Goal: Task Accomplishment & Management: Complete application form

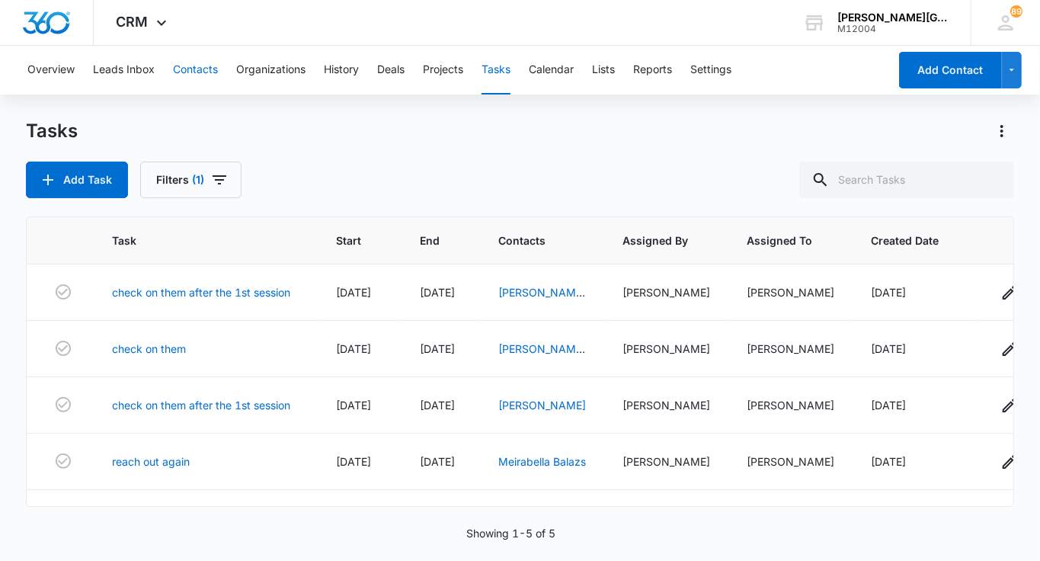
click at [199, 70] on button "Contacts" at bounding box center [195, 70] width 45 height 49
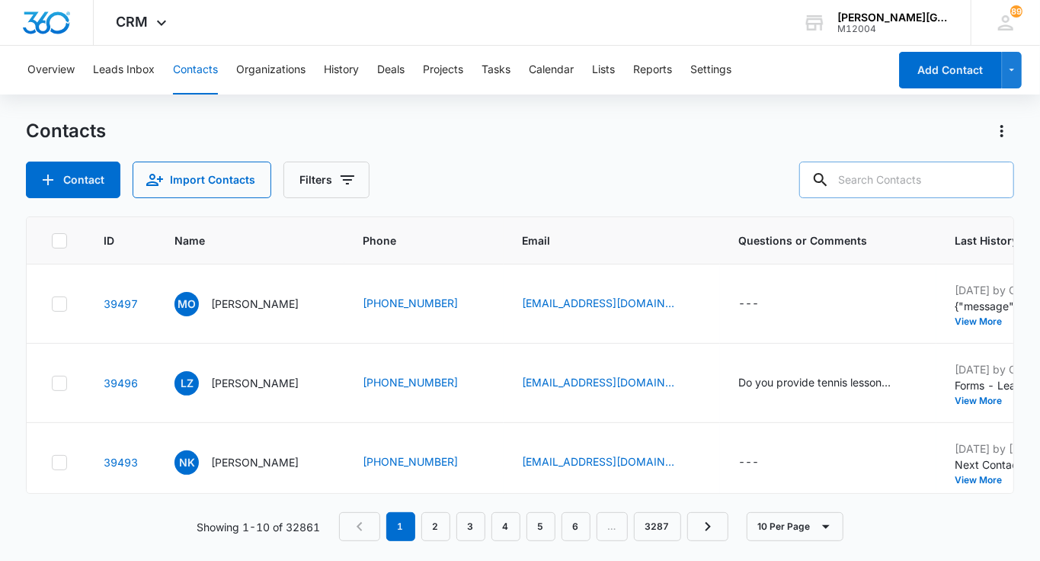
click at [902, 177] on input "text" at bounding box center [906, 180] width 215 height 37
paste input "[EMAIL_ADDRESS][DOMAIN_NAME]"
type input "[EMAIL_ADDRESS][DOMAIN_NAME]"
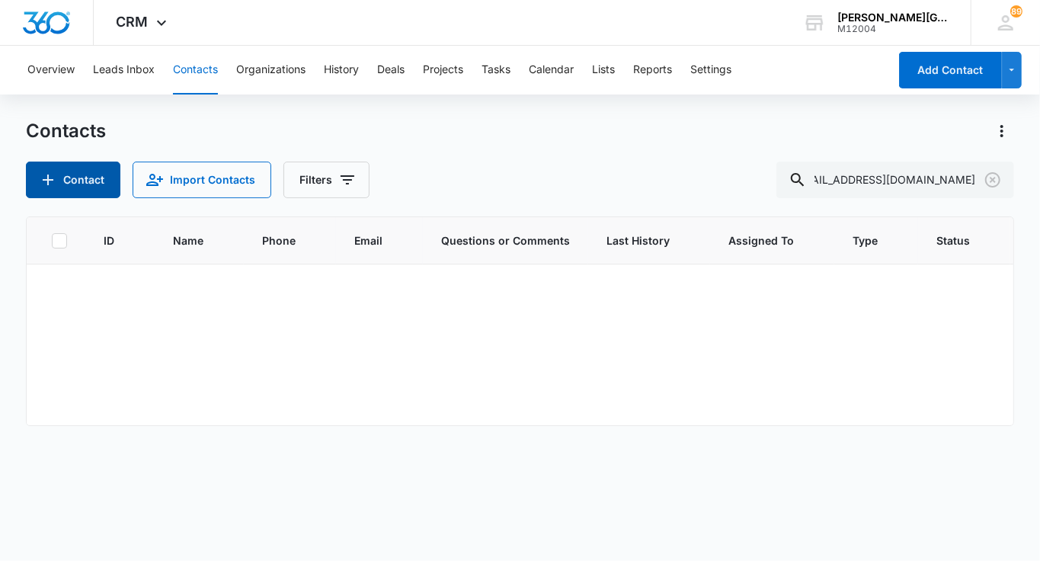
click at [103, 172] on button "Contact" at bounding box center [73, 180] width 94 height 37
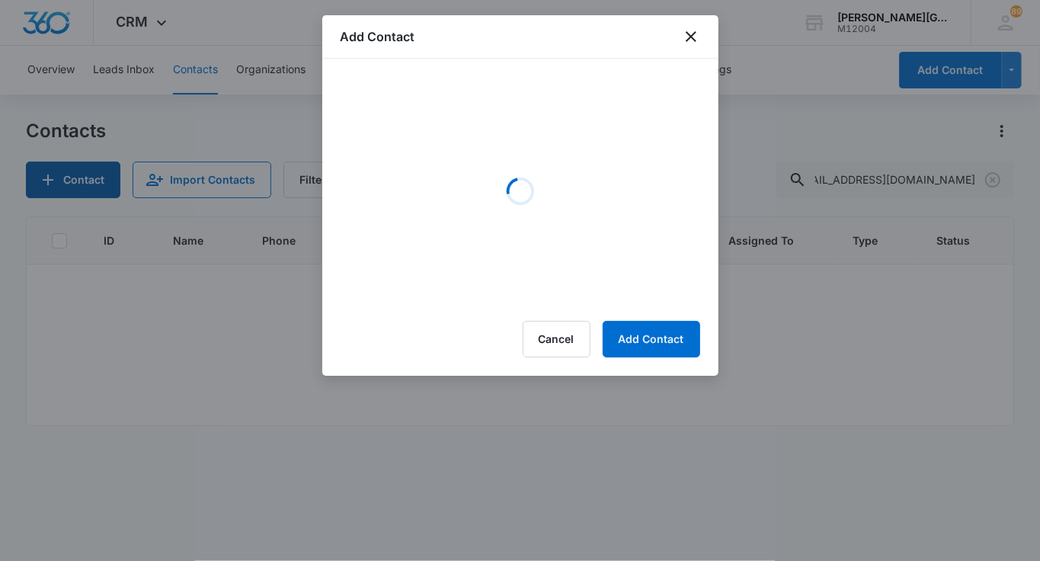
scroll to position [0, 0]
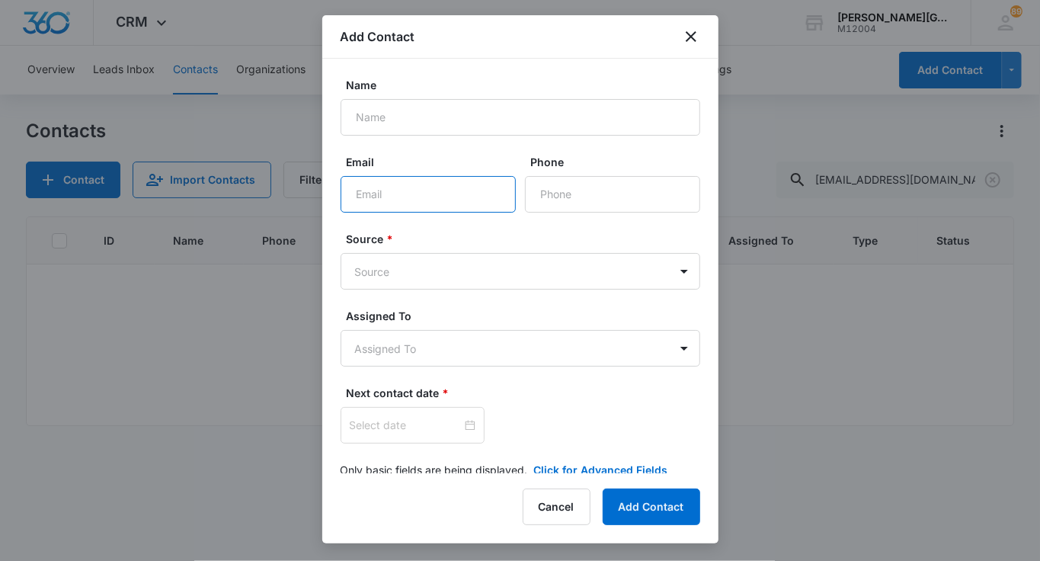
click at [383, 181] on input "Email" at bounding box center [428, 194] width 175 height 37
paste input "[EMAIL_ADDRESS][DOMAIN_NAME]"
type input "[EMAIL_ADDRESS][DOMAIN_NAME]"
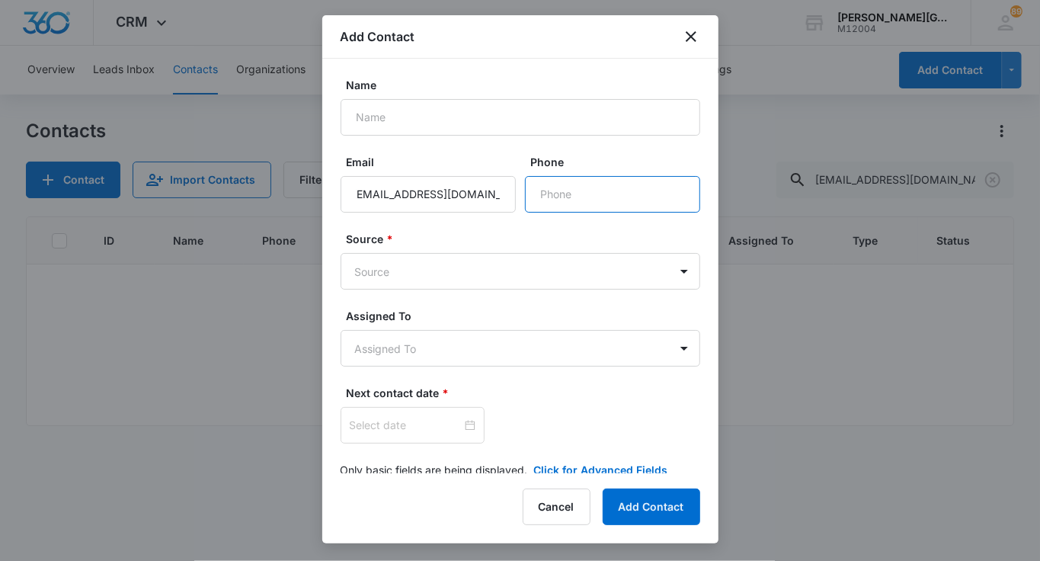
click at [568, 194] on input "Phone" at bounding box center [612, 194] width 175 height 37
type input "[PHONE_NUMBER]"
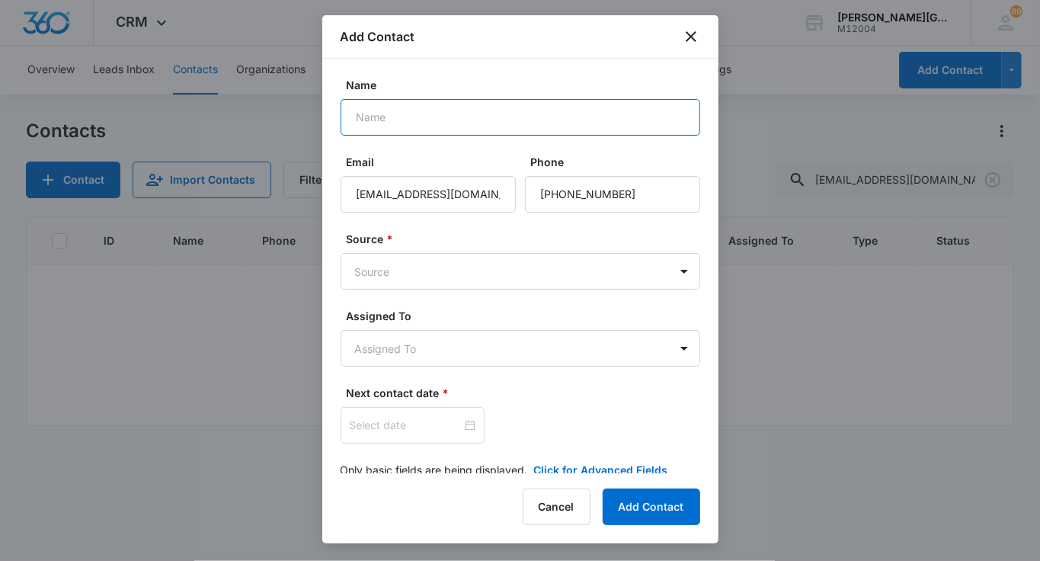
click at [395, 122] on input "Name" at bounding box center [521, 117] width 360 height 37
paste input "[PERSON_NAME]"
type input "[PERSON_NAME]"
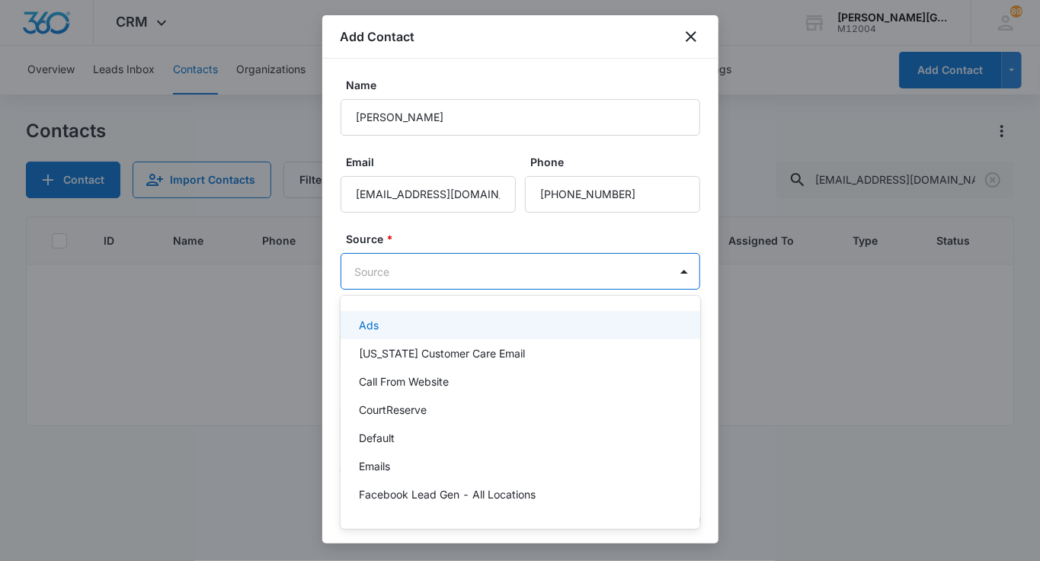
click at [389, 269] on body "CRM Apps Reputation Websites Forms CRM Email Social Shop Payments POS Content A…" at bounding box center [520, 280] width 1040 height 561
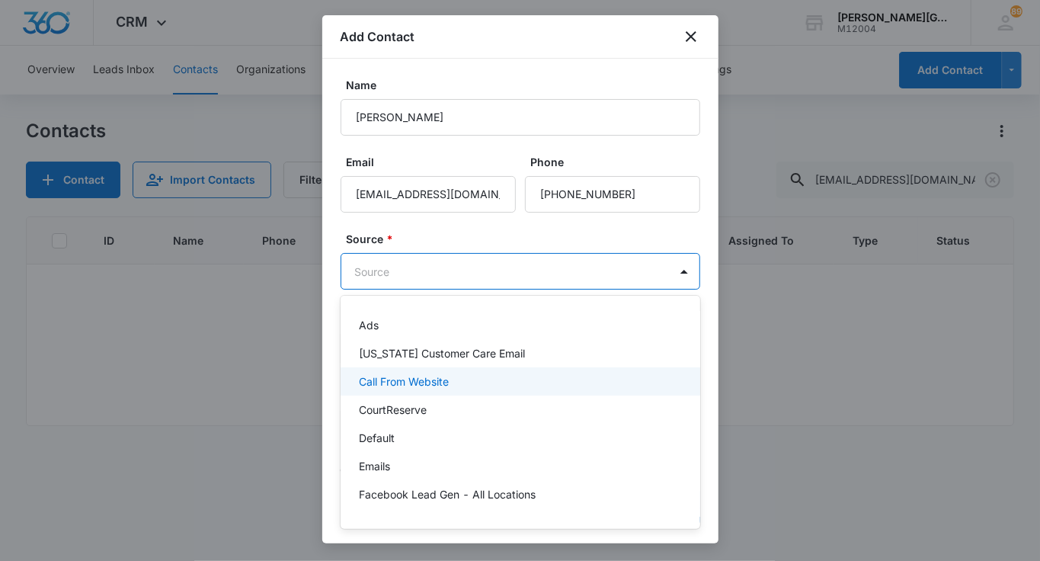
click at [399, 388] on p "Call From Website" at bounding box center [404, 381] width 90 height 16
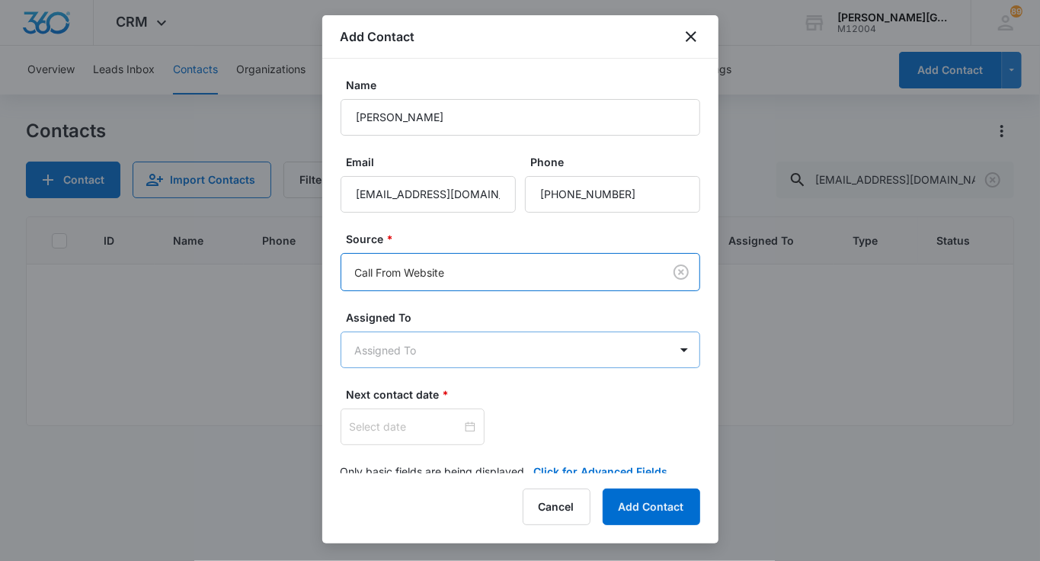
click at [395, 364] on body "CRM Apps Reputation Websites Forms CRM Email Social Shop Payments POS Content A…" at bounding box center [520, 280] width 1040 height 561
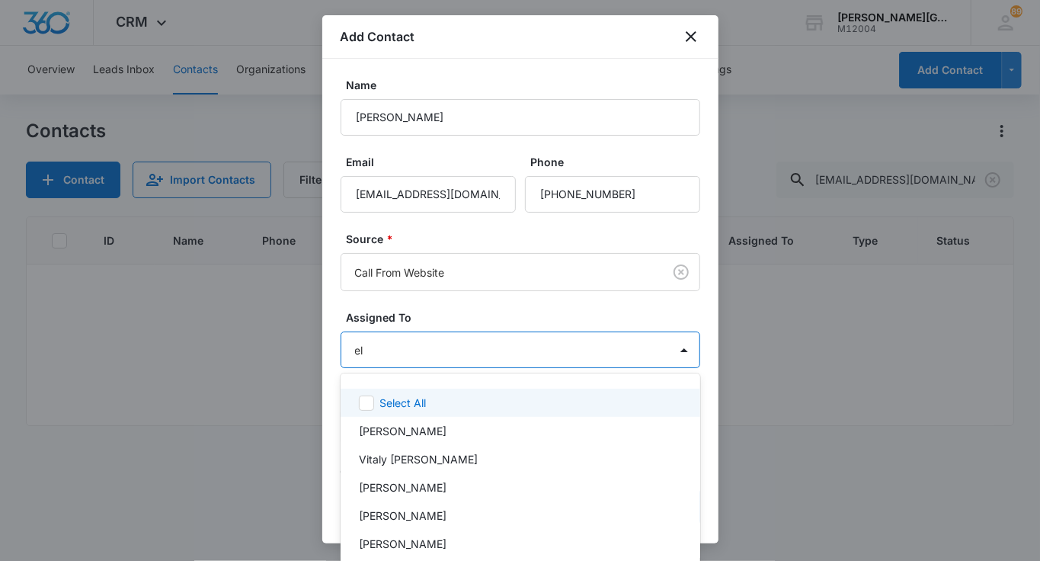
type input "[PERSON_NAME]"
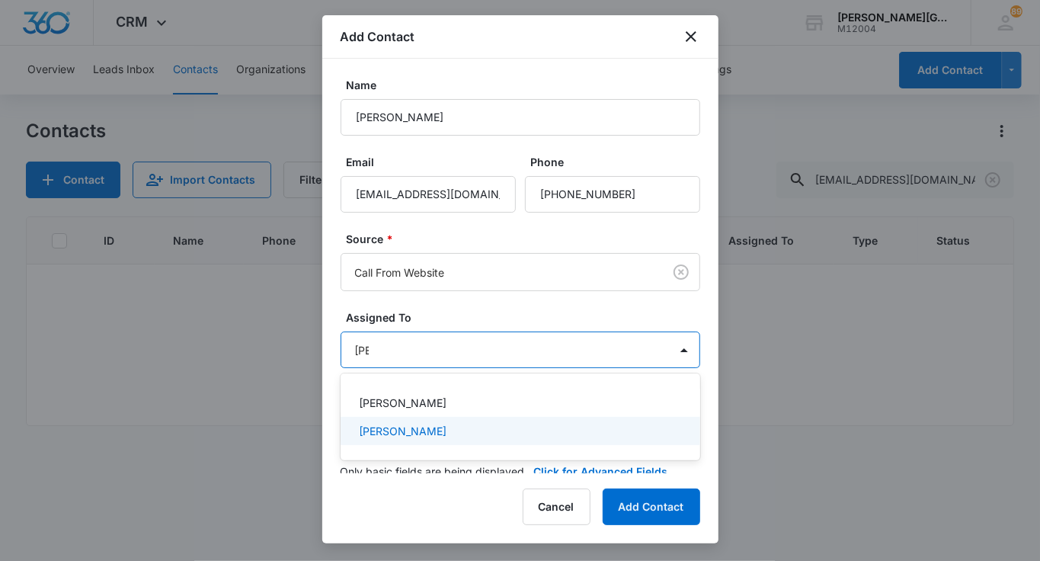
click at [379, 427] on p "[PERSON_NAME]" at bounding box center [403, 431] width 88 height 16
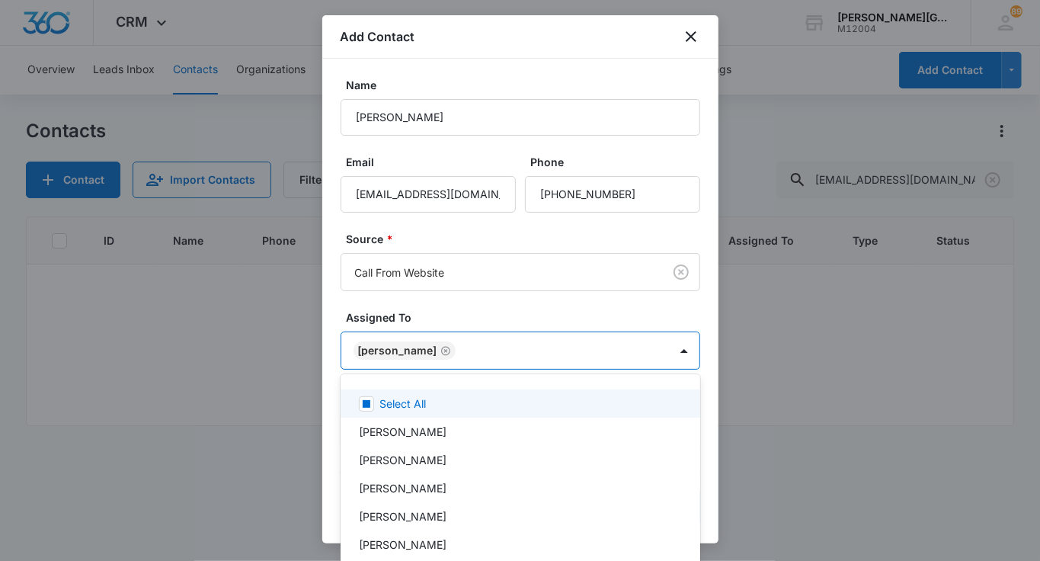
click at [421, 328] on div at bounding box center [520, 280] width 1040 height 561
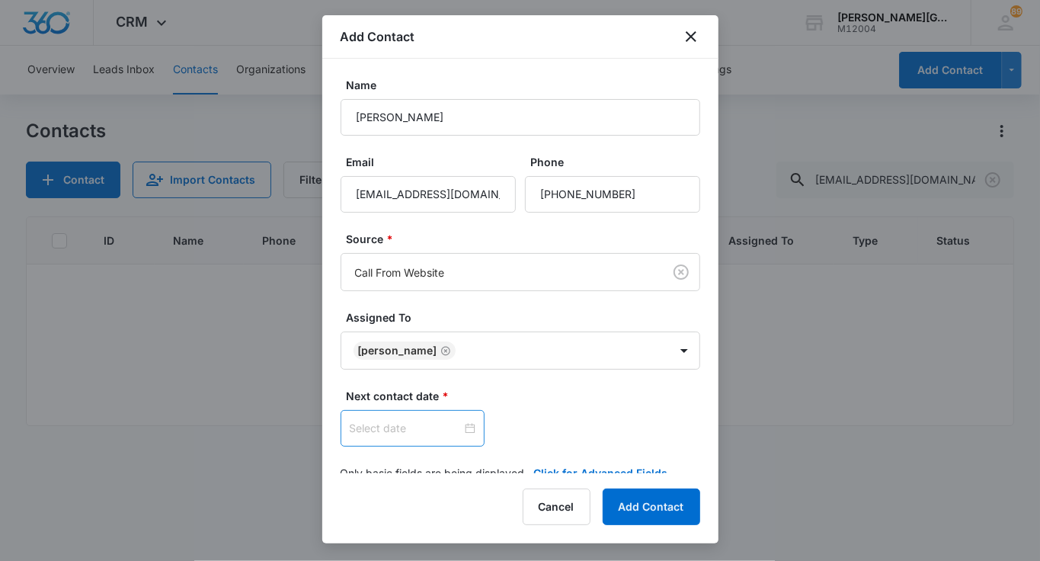
click at [388, 425] on input at bounding box center [406, 428] width 112 height 17
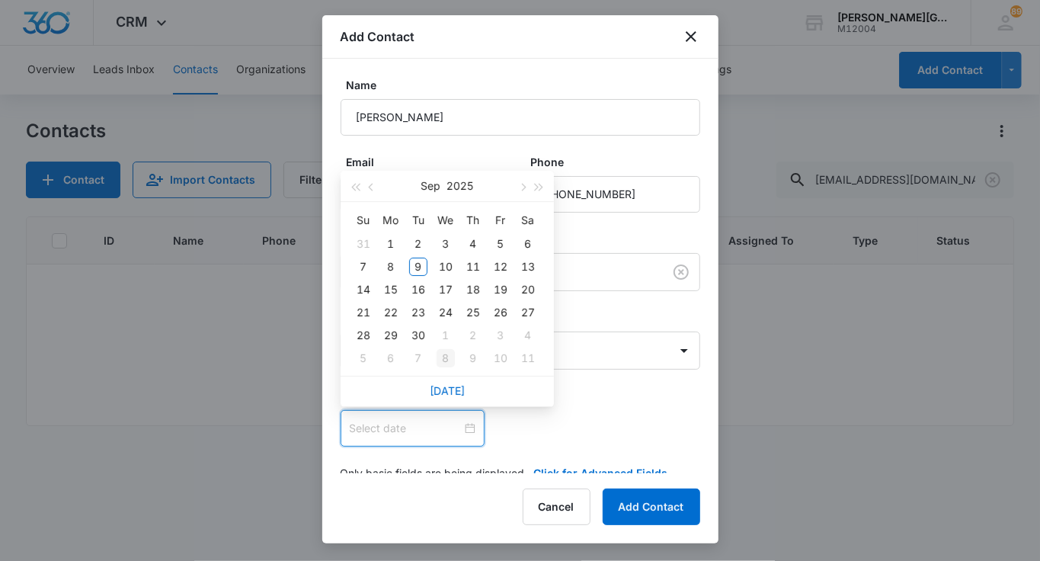
type input "[DATE]"
click at [448, 394] on link "[DATE]" at bounding box center [447, 390] width 35 height 13
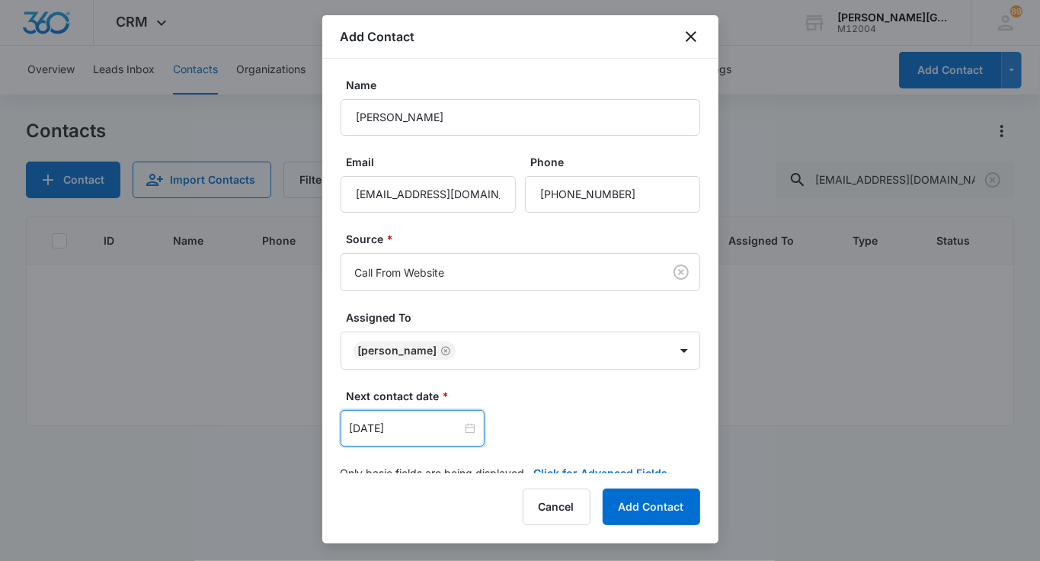
scroll to position [24, 0]
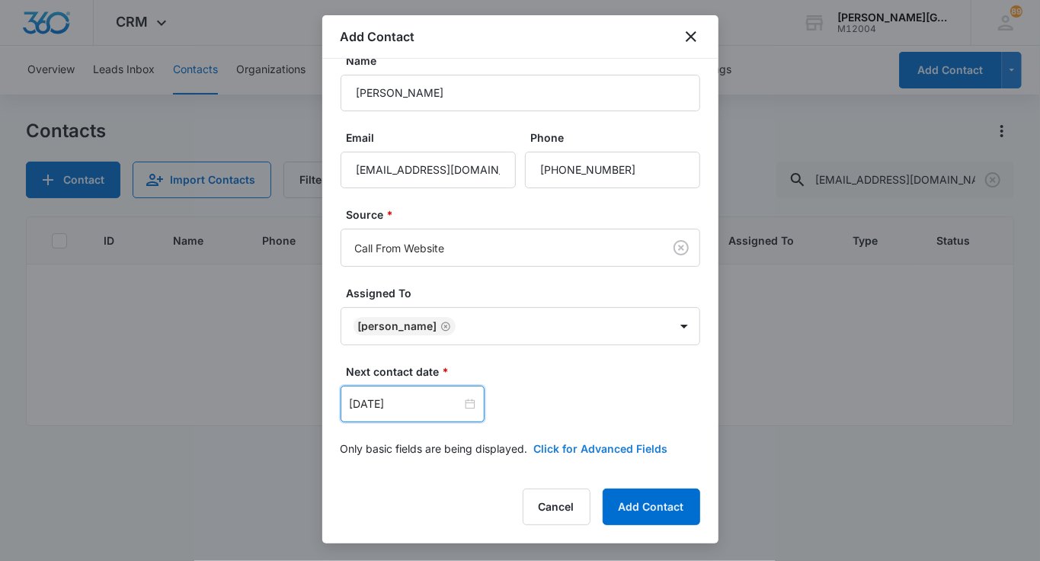
click at [565, 445] on button "Click for Advanced Fields" at bounding box center [601, 448] width 134 height 16
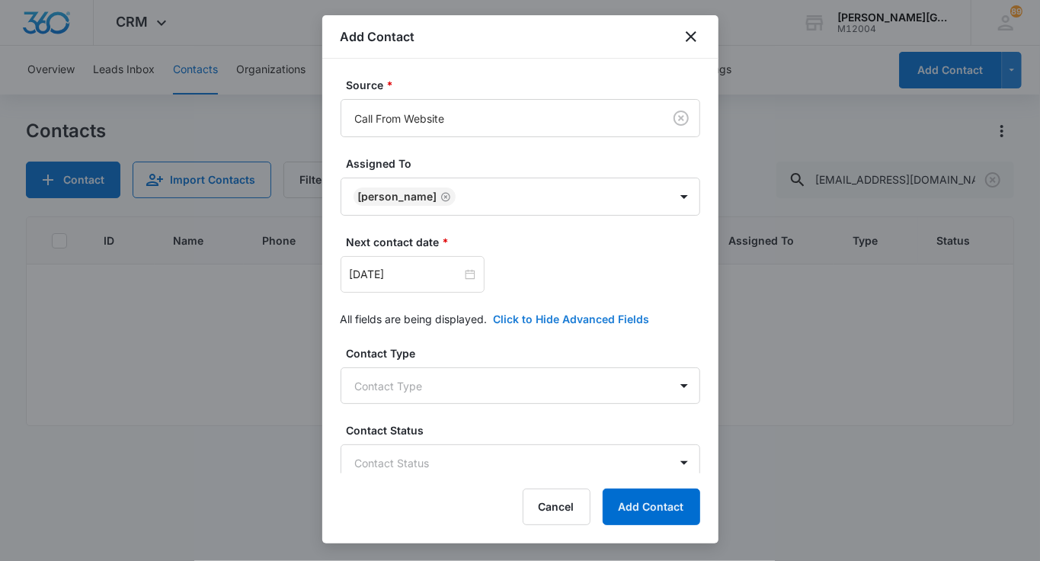
scroll to position [155, 0]
click at [404, 266] on input "[DATE]" at bounding box center [406, 273] width 112 height 17
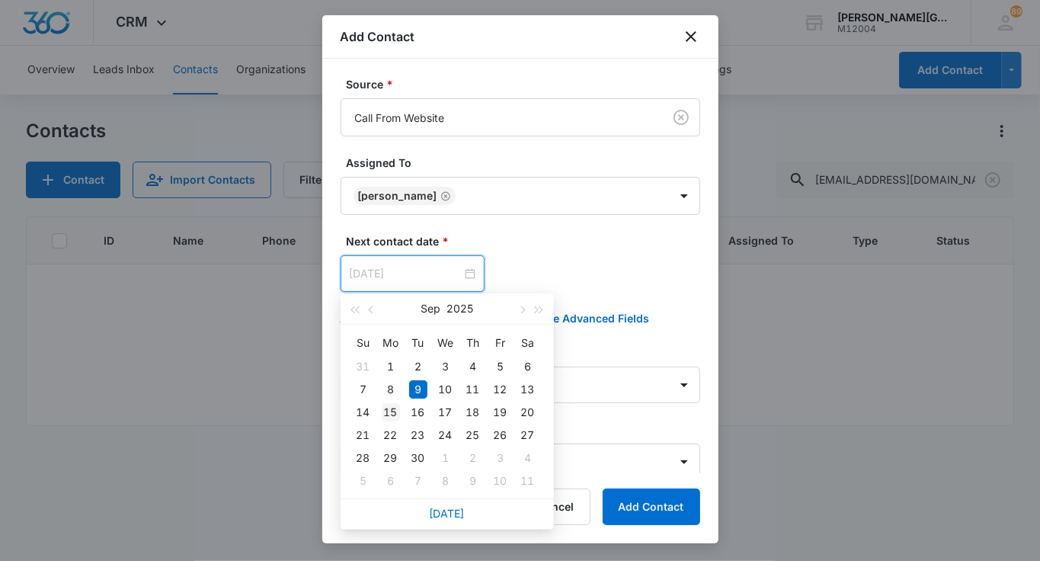
type input "[DATE]"
click at [393, 409] on div "15" at bounding box center [391, 412] width 18 height 18
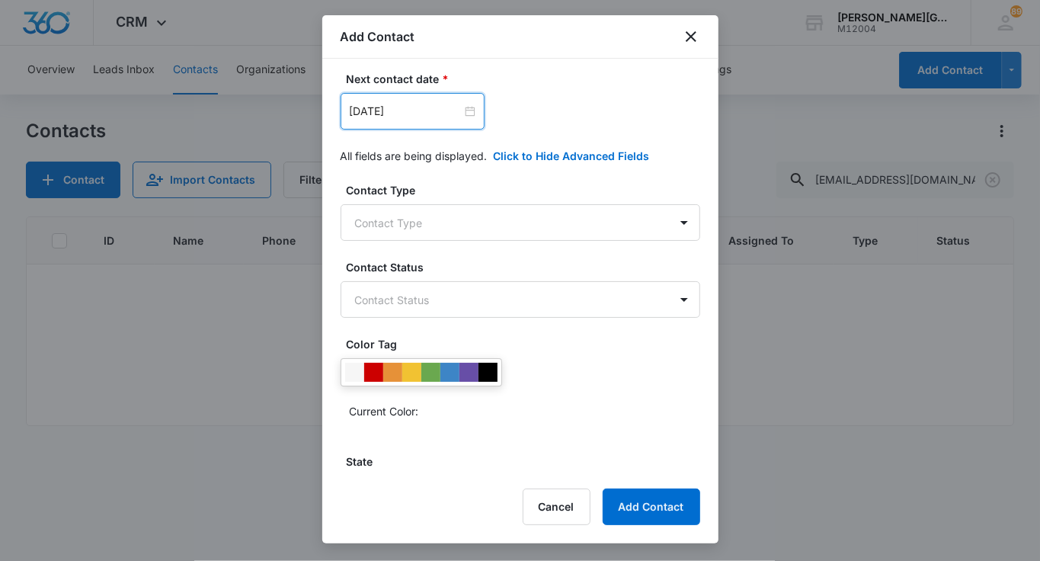
scroll to position [359, 0]
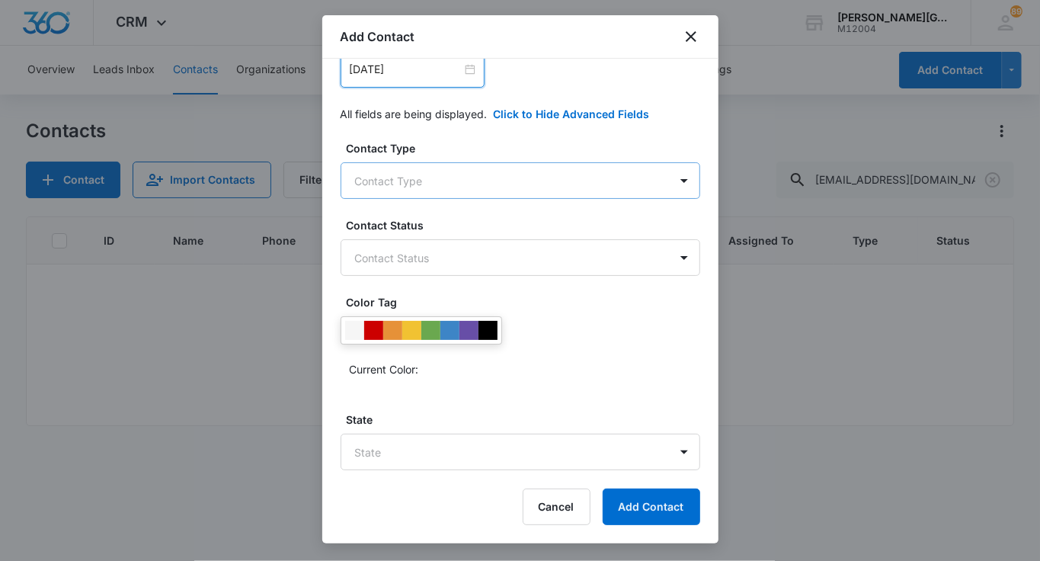
click at [400, 185] on body "CRM Apps Reputation Websites Forms CRM Email Social Shop Payments POS Content A…" at bounding box center [520, 280] width 1040 height 561
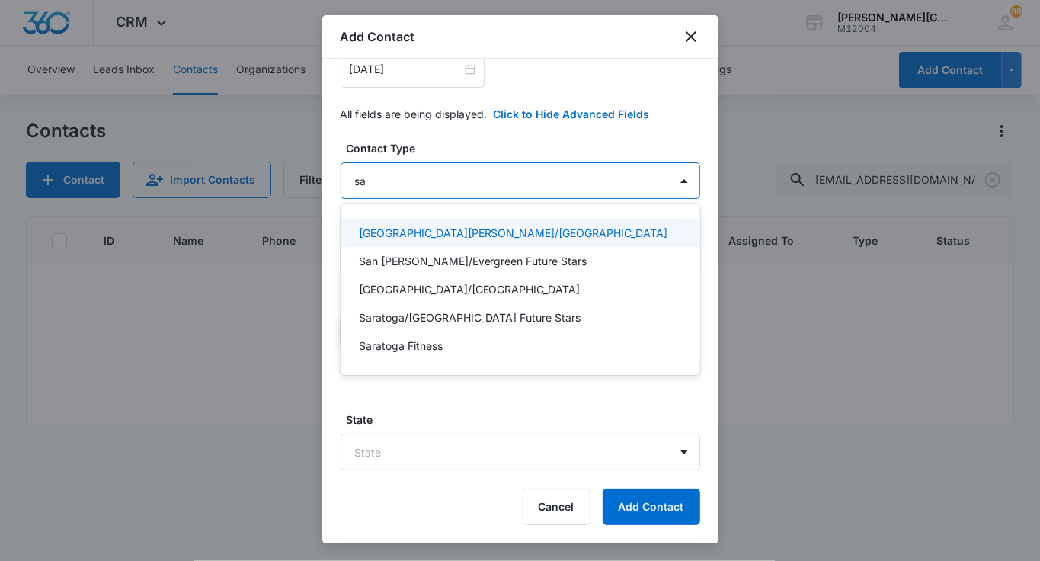
type input "sar"
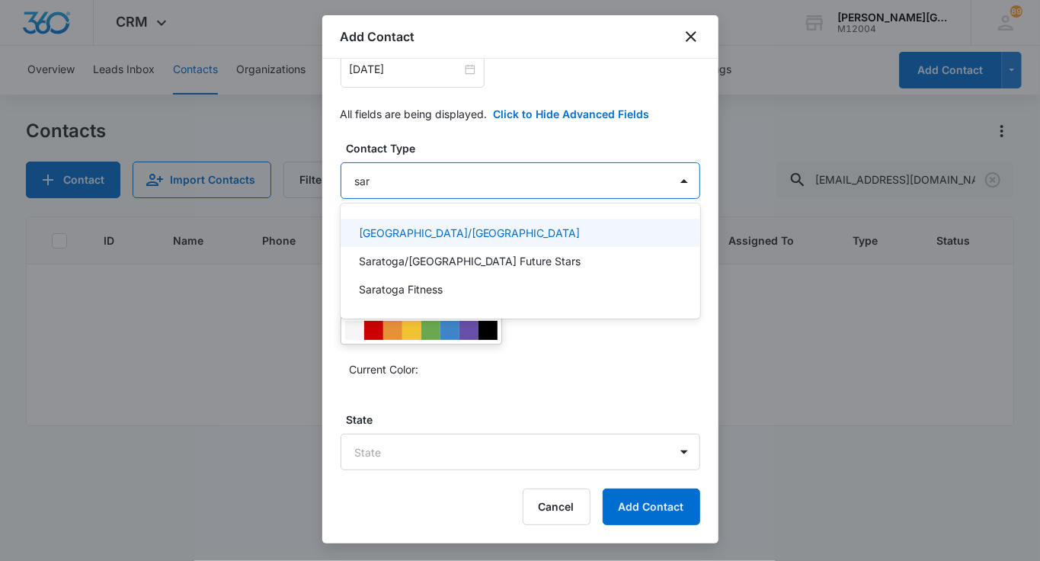
click at [388, 229] on p "[GEOGRAPHIC_DATA]/[GEOGRAPHIC_DATA]" at bounding box center [470, 233] width 222 height 16
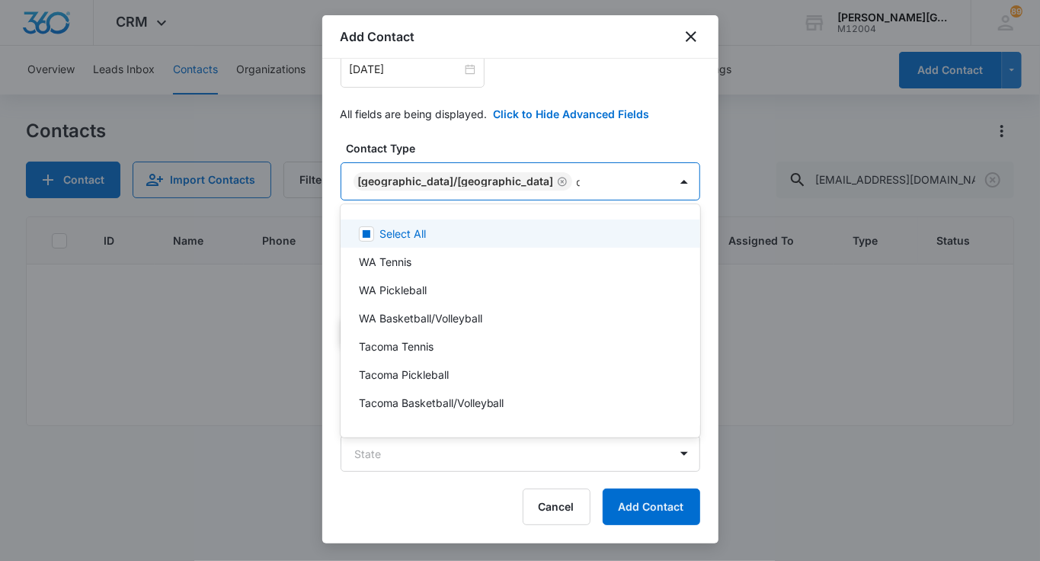
type input "cup"
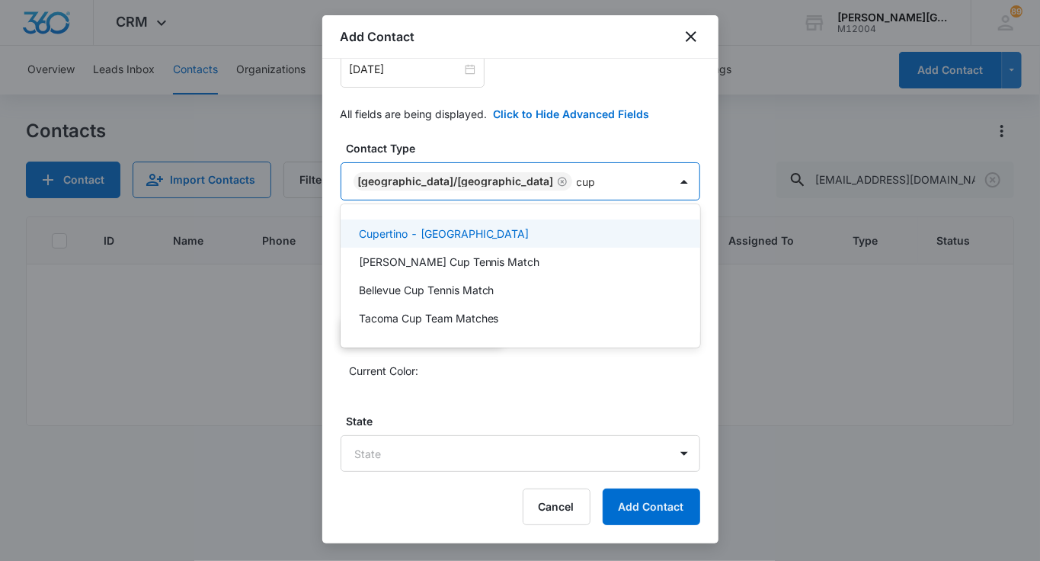
click at [413, 235] on p "Cupertino - [GEOGRAPHIC_DATA]" at bounding box center [444, 234] width 171 height 16
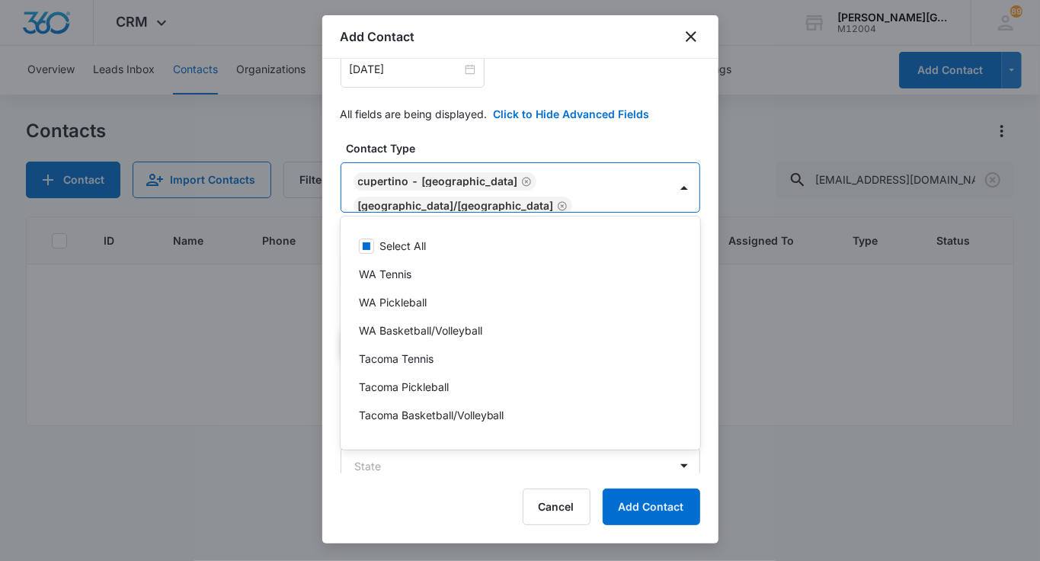
click at [432, 154] on div at bounding box center [520, 280] width 1040 height 561
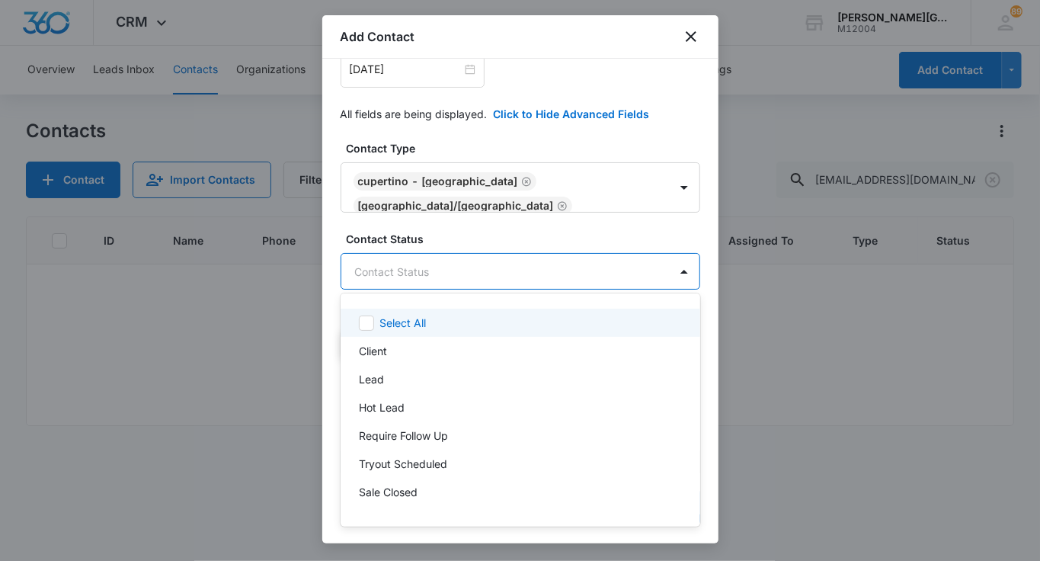
click at [407, 268] on body "CRM Apps Reputation Websites Forms CRM Email Social Shop Payments POS Content A…" at bounding box center [520, 280] width 1040 height 561
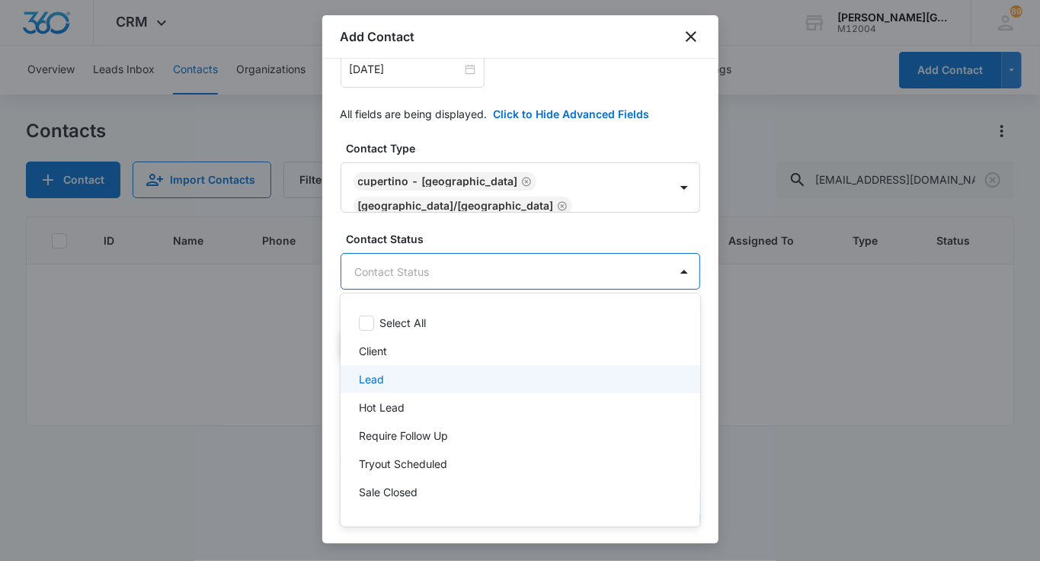
click at [389, 385] on div "Lead" at bounding box center [519, 379] width 320 height 16
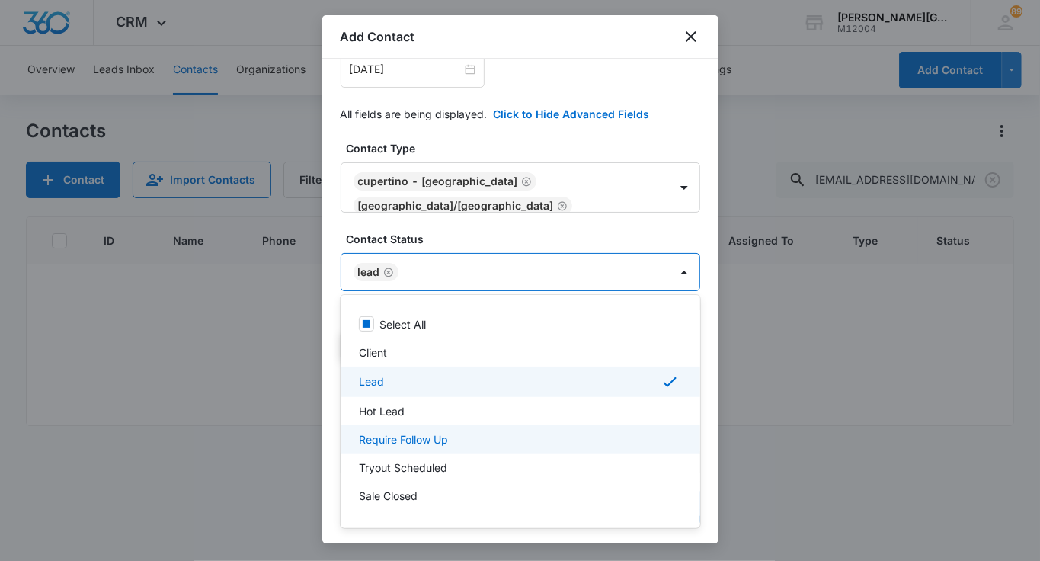
click at [405, 436] on p "Require Follow Up" at bounding box center [403, 439] width 89 height 16
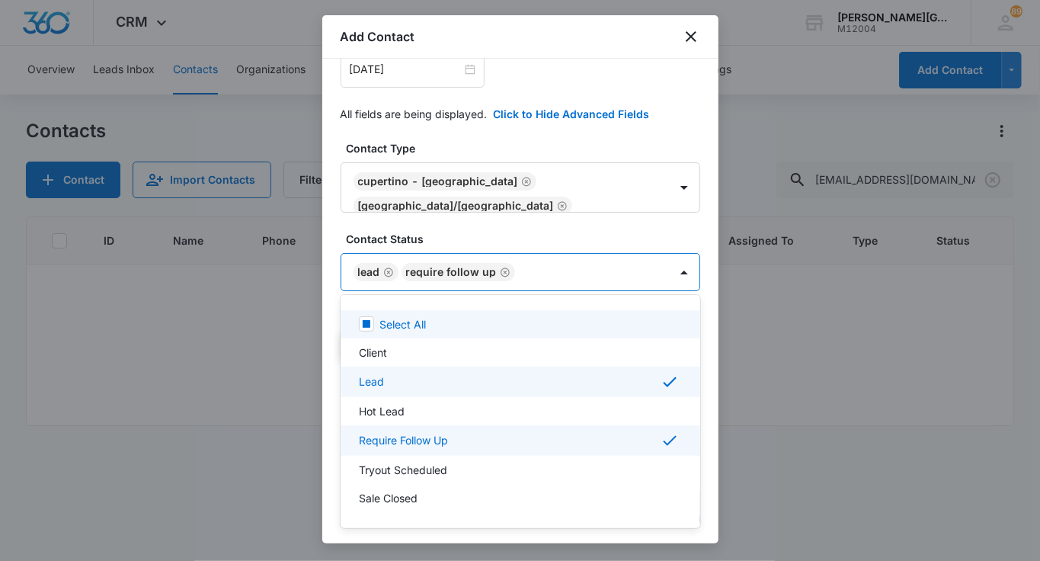
click at [458, 249] on div at bounding box center [520, 280] width 1040 height 561
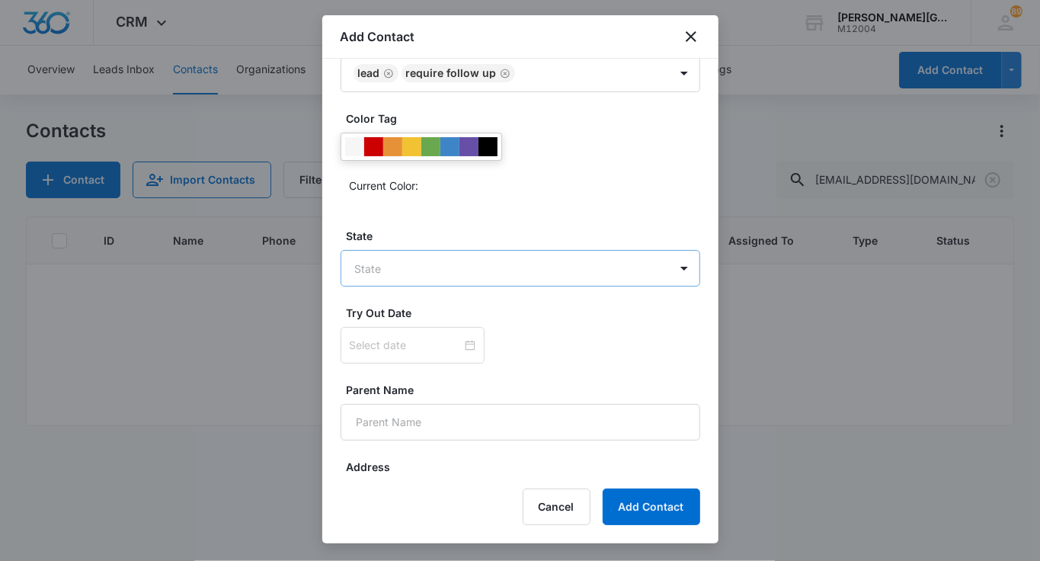
scroll to position [581, 0]
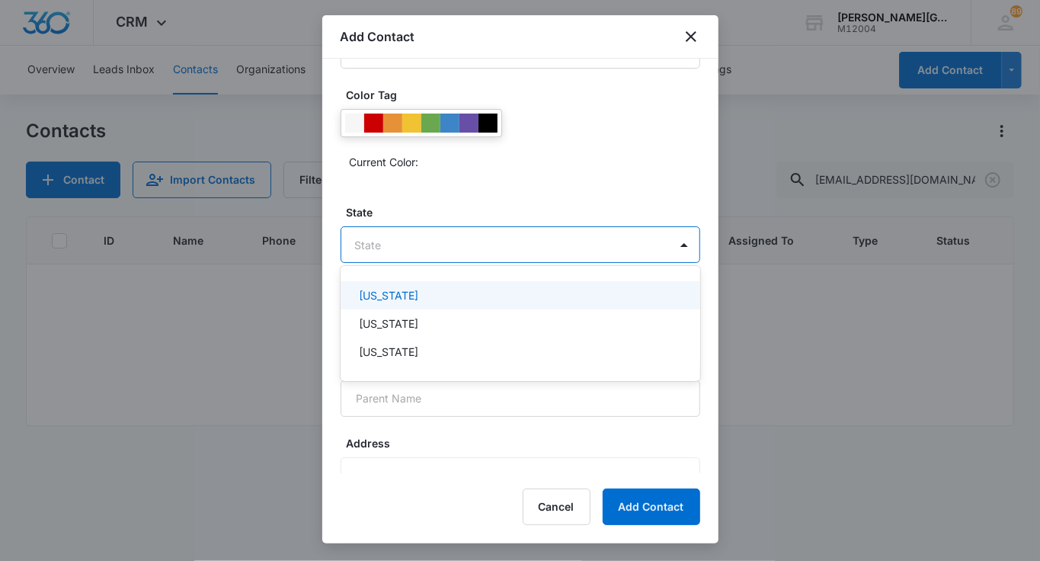
click at [421, 244] on body "CRM Apps Reputation Websites Forms CRM Email Social Shop Payments POS Content A…" at bounding box center [520, 280] width 1040 height 561
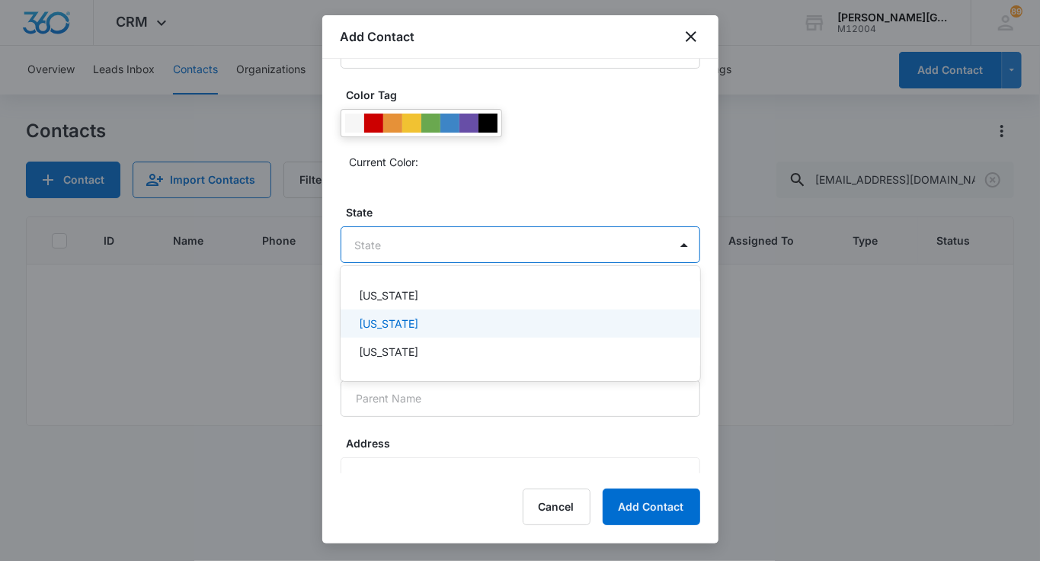
click at [399, 322] on p "[US_STATE]" at bounding box center [388, 323] width 59 height 16
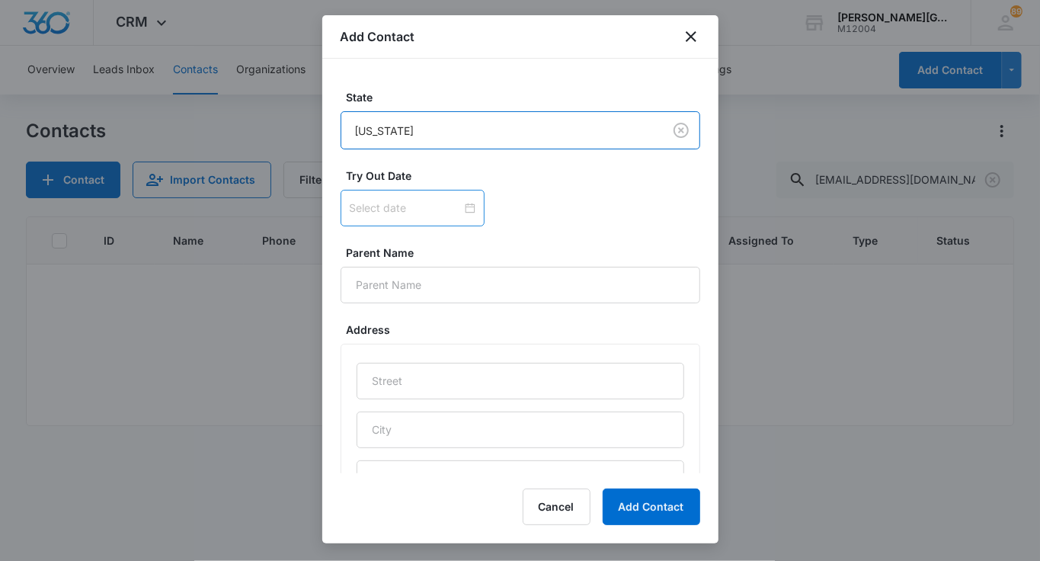
scroll to position [750, 0]
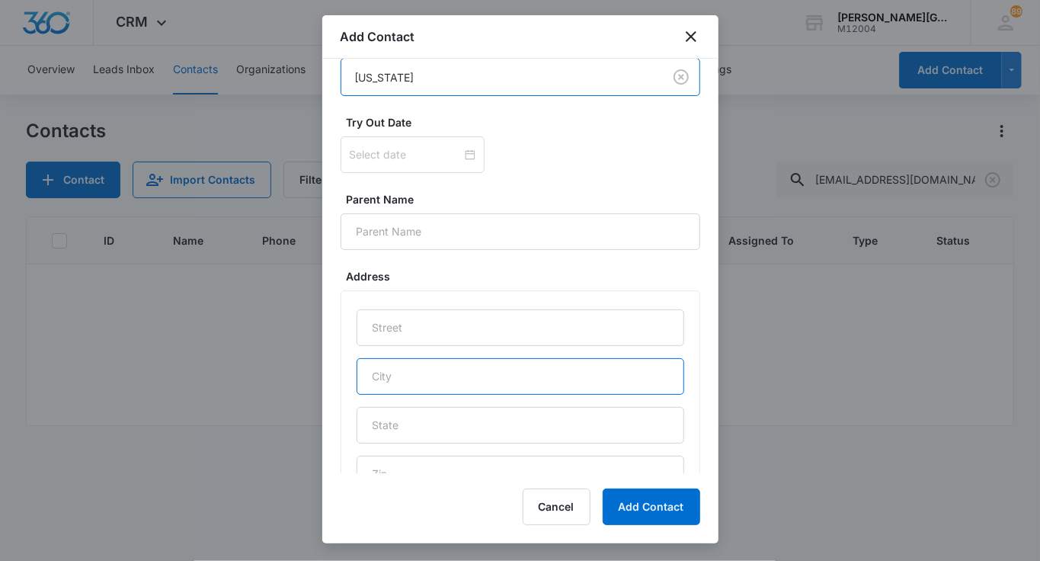
click at [411, 375] on input "text" at bounding box center [521, 376] width 328 height 37
type input "Fremont"
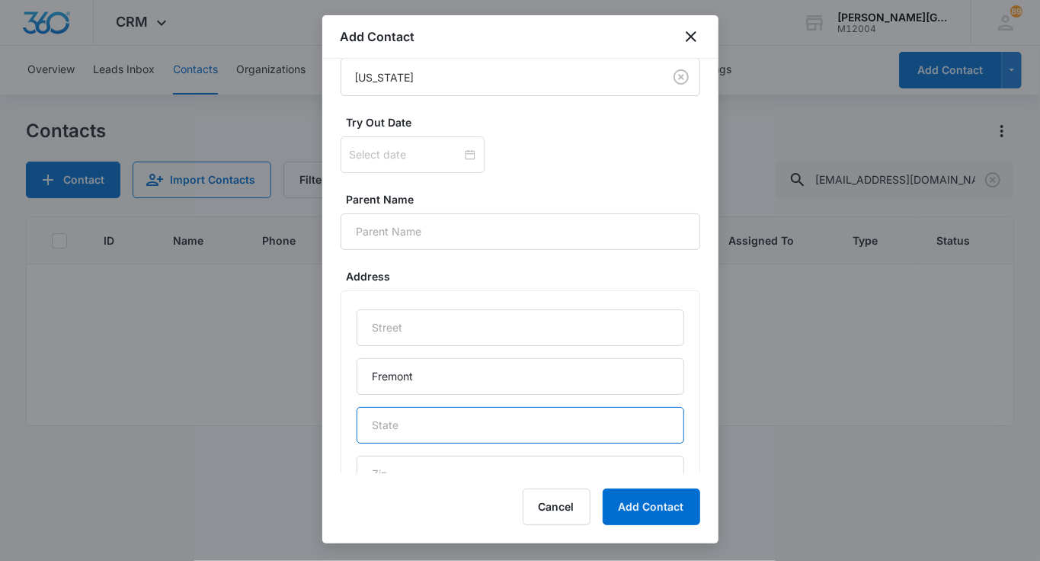
click at [467, 424] on input "text" at bounding box center [521, 425] width 328 height 37
type input "CA"
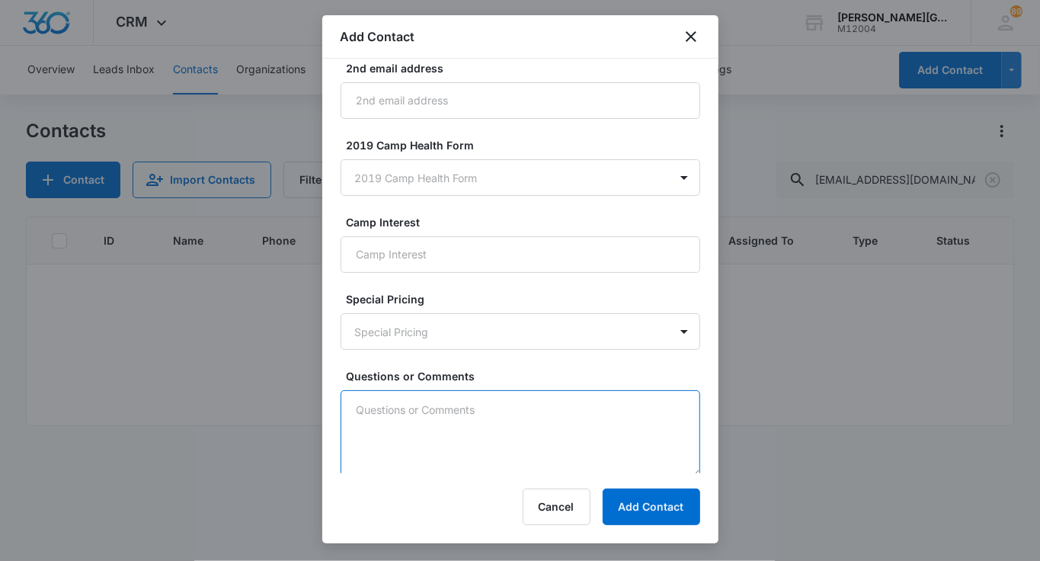
click at [456, 411] on textarea "Questions or Comments" at bounding box center [521, 433] width 360 height 87
paste textarea "[DEMOGRAPHIC_DATA] son ~4.39 UTR"
click at [383, 424] on textarea "[DEMOGRAPHIC_DATA] son ~4.39 UTR" at bounding box center [521, 433] width 360 height 87
type textarea "[DEMOGRAPHIC_DATA] son ~4.4 UTR"
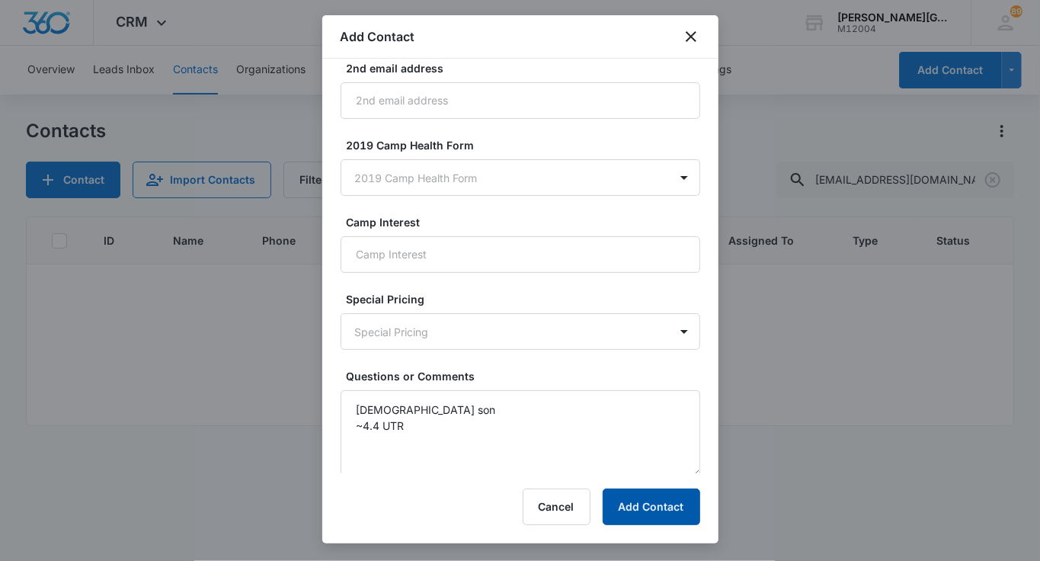
click at [651, 514] on button "Add Contact" at bounding box center [652, 506] width 98 height 37
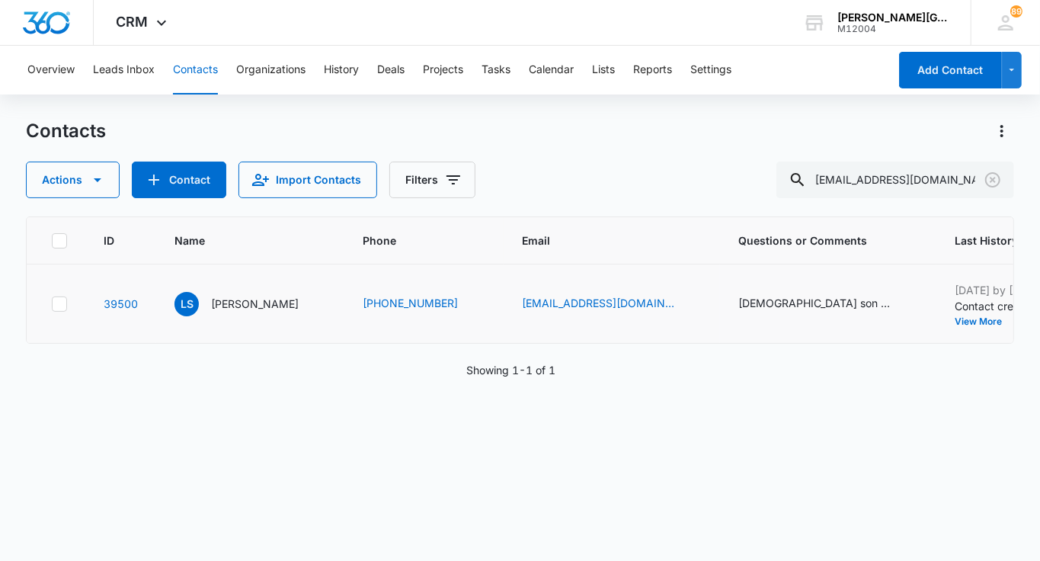
click at [1013, 322] on button "Add History" at bounding box center [1049, 321] width 73 height 9
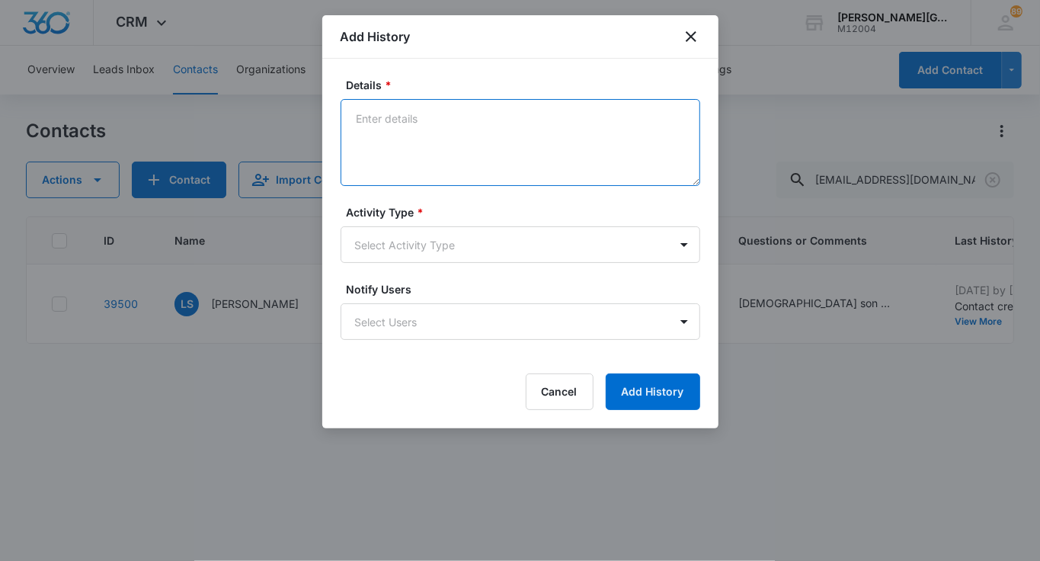
click at [432, 125] on textarea "Details *" at bounding box center [521, 142] width 360 height 87
paste textarea "Hello [PERSON_NAME], It was great chatting with you [DATE]! We look forward to …"
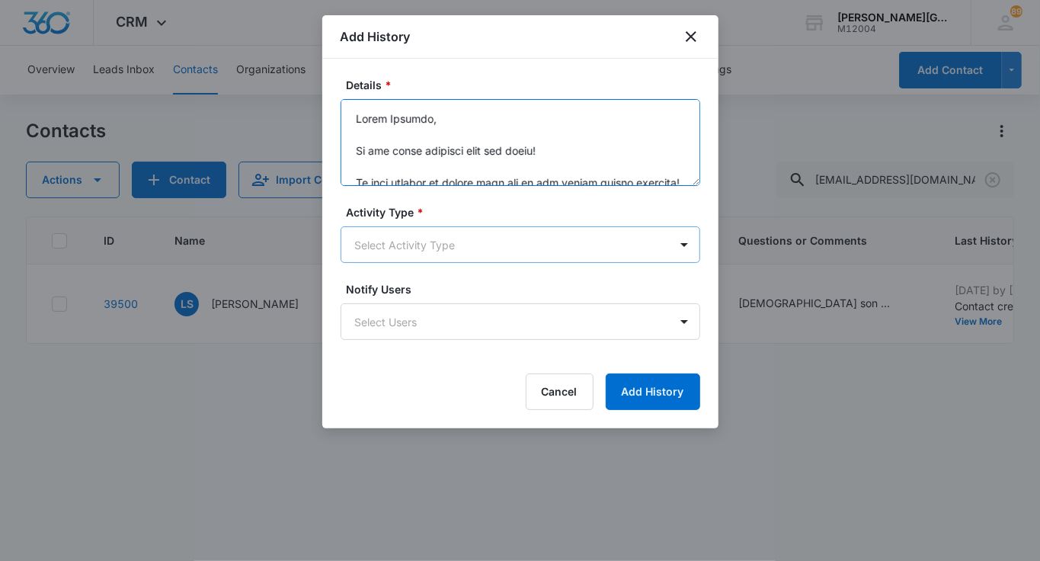
type textarea "Hello [PERSON_NAME], It was great chatting with you [DATE]! We look forward to …"
click at [437, 226] on body "CRM Apps Reputation Websites Forms CRM Email Social Shop Payments POS Content A…" at bounding box center [520, 280] width 1040 height 561
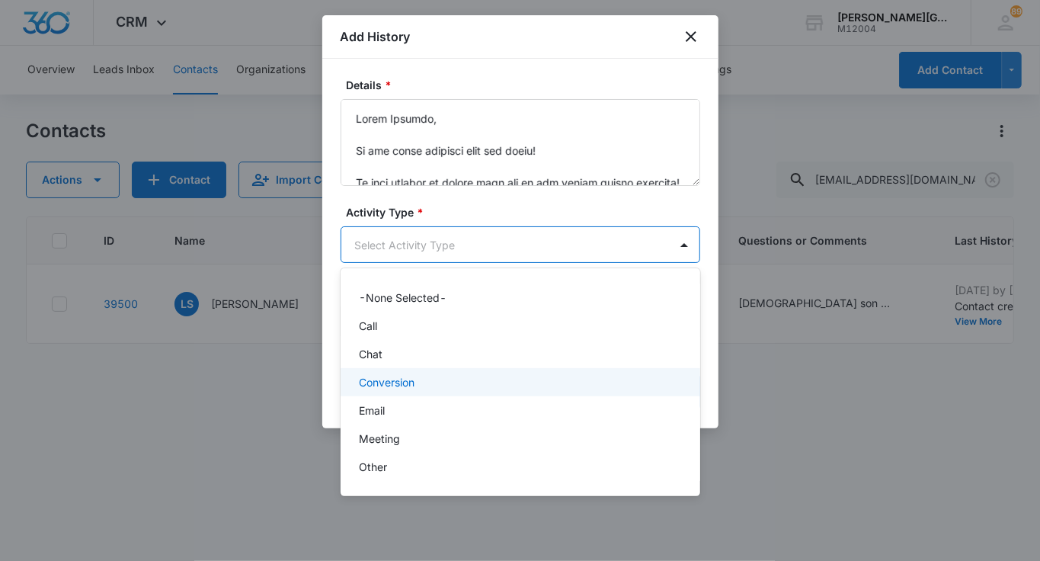
click at [398, 395] on div "Conversion" at bounding box center [521, 382] width 360 height 28
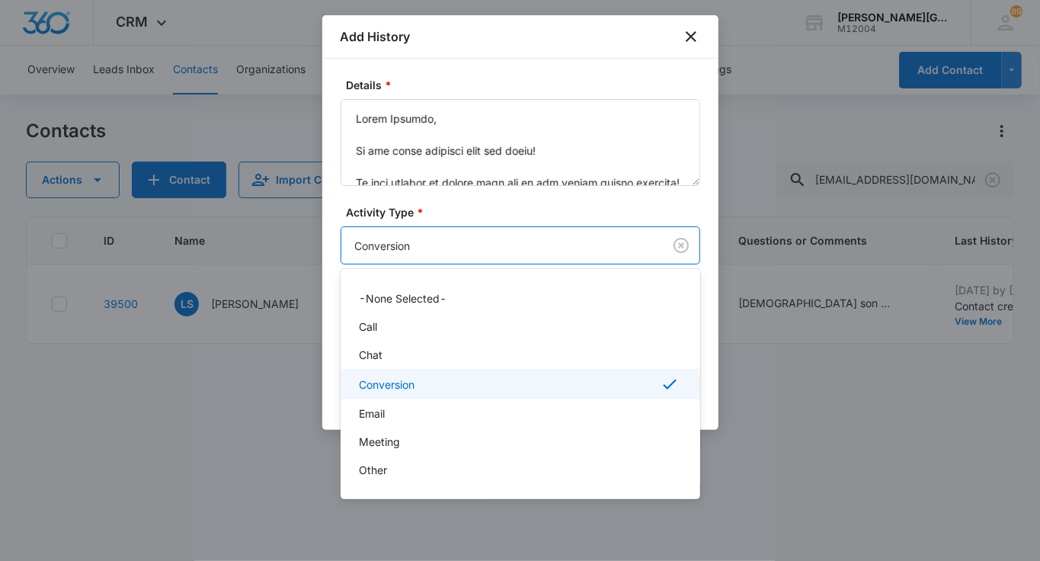
click at [409, 237] on body "CRM Apps Reputation Websites Forms CRM Email Social Shop Payments POS Content A…" at bounding box center [520, 280] width 1040 height 561
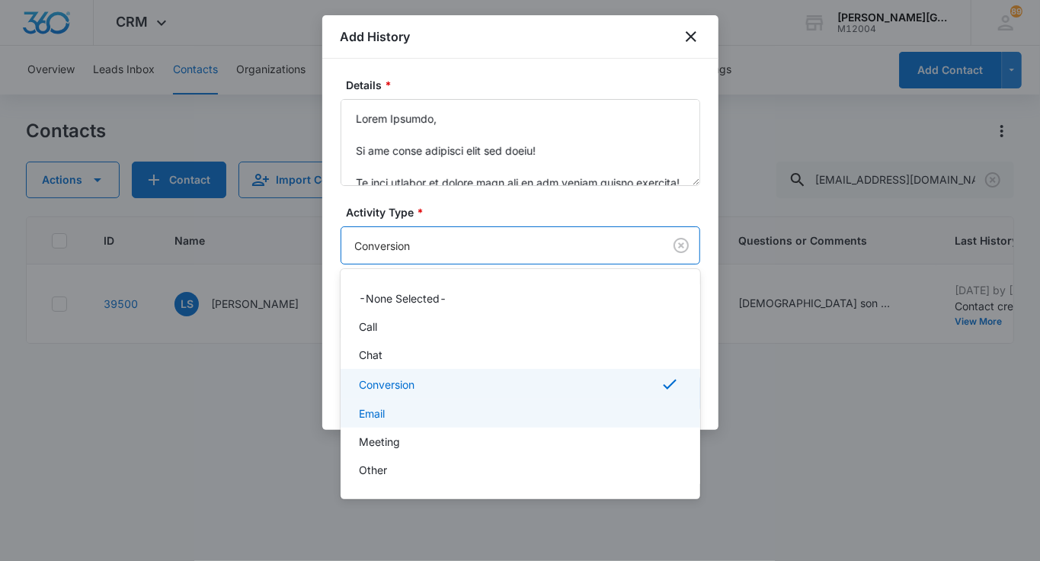
click at [401, 406] on div "Email" at bounding box center [519, 413] width 320 height 16
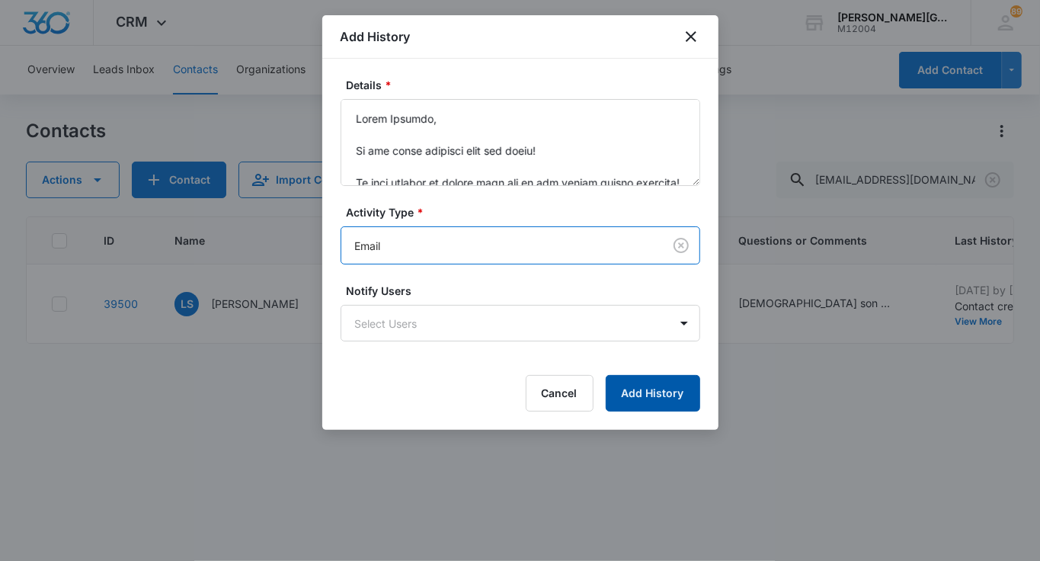
click at [683, 393] on button "Add History" at bounding box center [653, 393] width 94 height 37
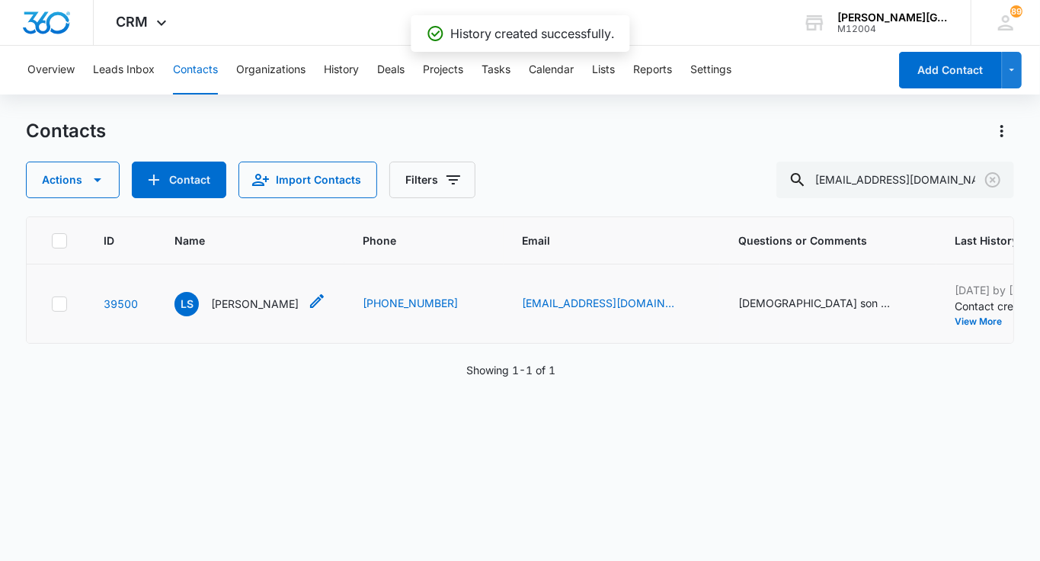
click at [254, 305] on p "[PERSON_NAME]" at bounding box center [255, 304] width 88 height 16
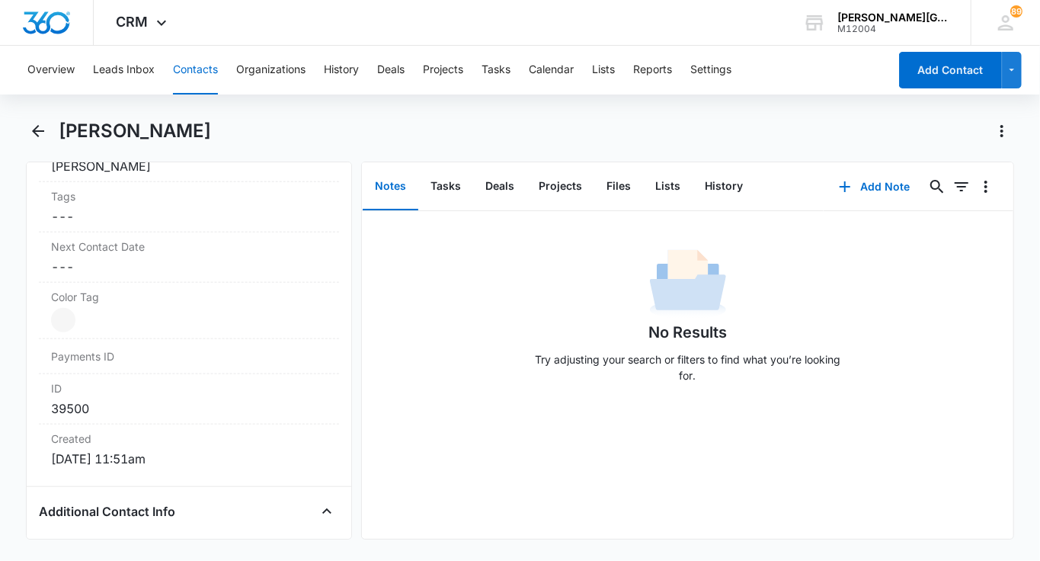
scroll to position [809, 0]
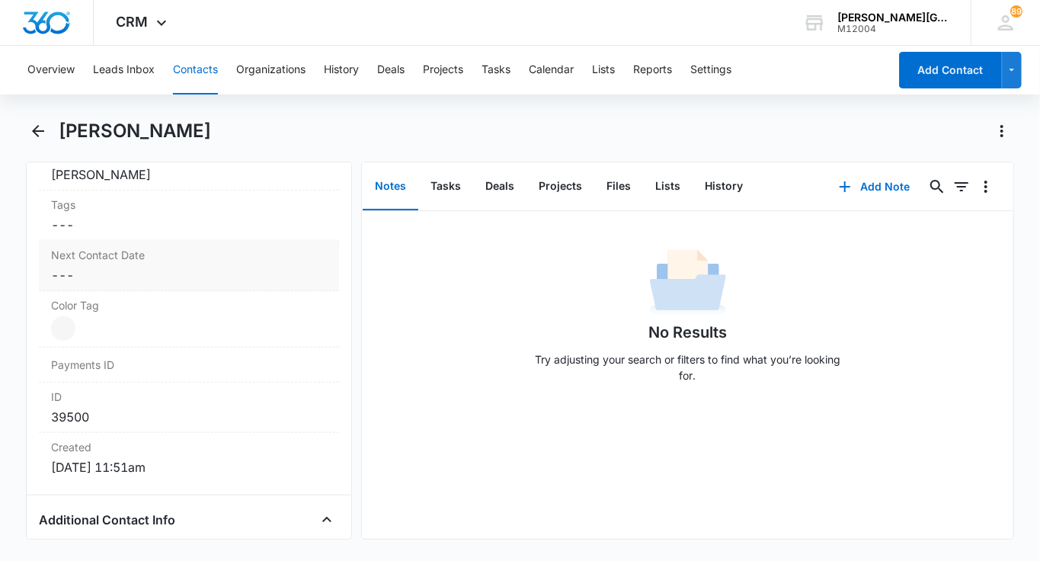
click at [200, 259] on div "Next Contact Date Cancel Save Changes ---" at bounding box center [189, 266] width 300 height 50
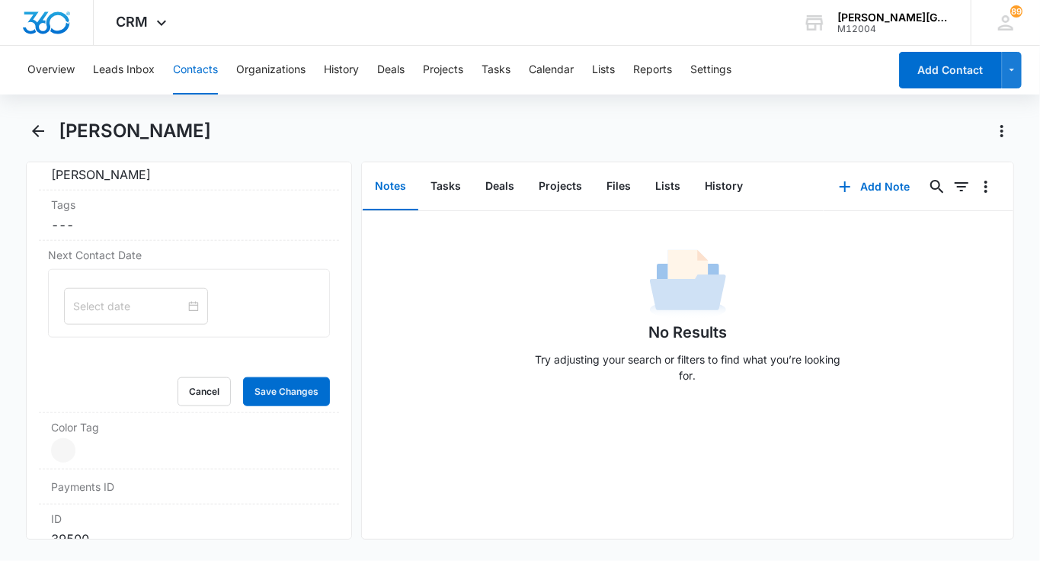
click at [123, 298] on input at bounding box center [129, 306] width 112 height 17
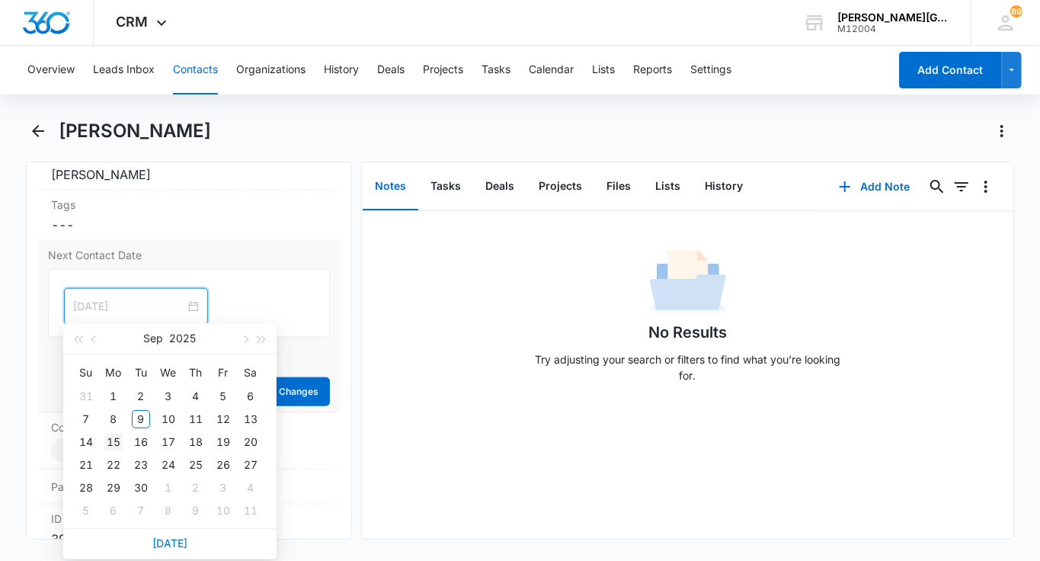
type input "[DATE]"
click at [117, 440] on div "15" at bounding box center [113, 442] width 18 height 18
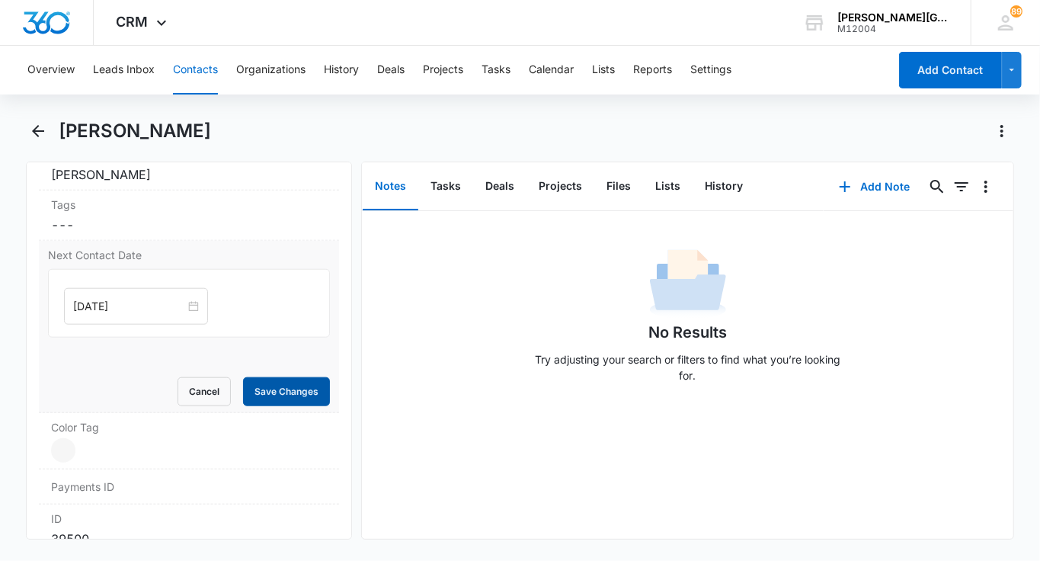
click at [285, 384] on button "Save Changes" at bounding box center [286, 391] width 87 height 29
click at [456, 209] on button "Tasks" at bounding box center [445, 186] width 55 height 47
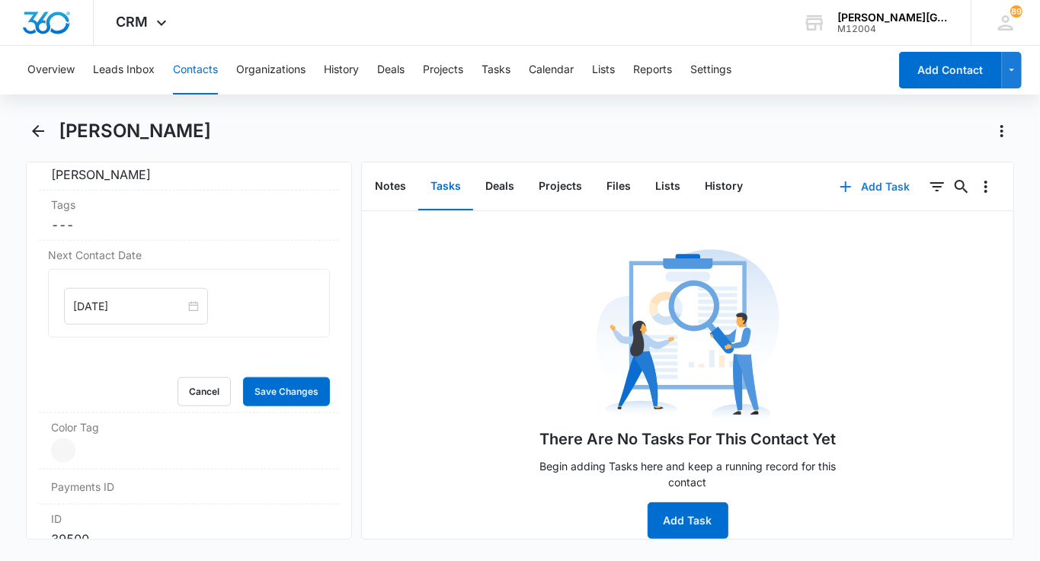
click at [860, 174] on button "Add Task" at bounding box center [874, 186] width 101 height 37
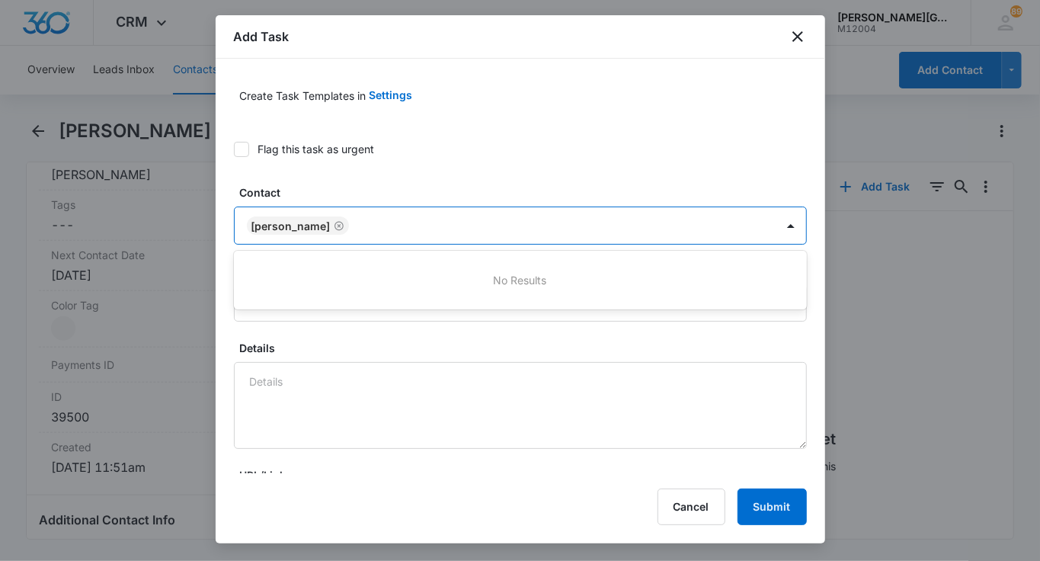
click at [461, 224] on div at bounding box center [564, 225] width 421 height 19
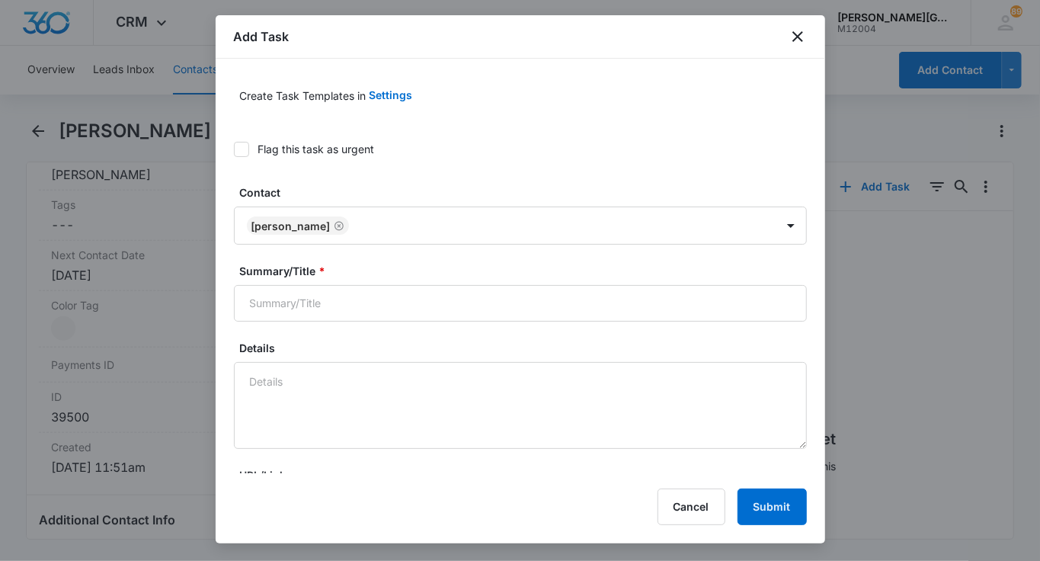
click at [315, 299] on input "Summary/Title *" at bounding box center [520, 303] width 573 height 37
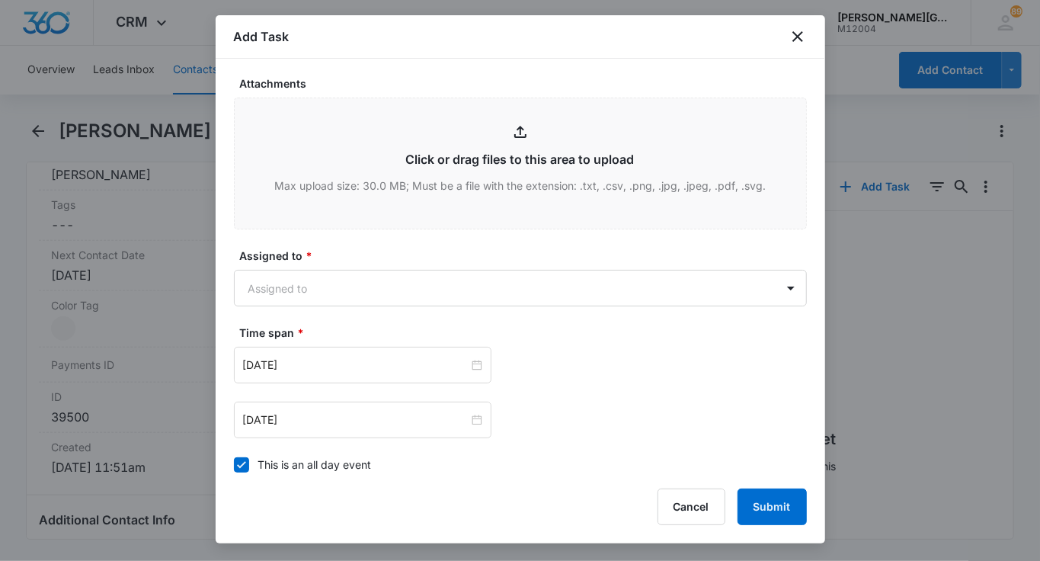
scroll to position [736, 0]
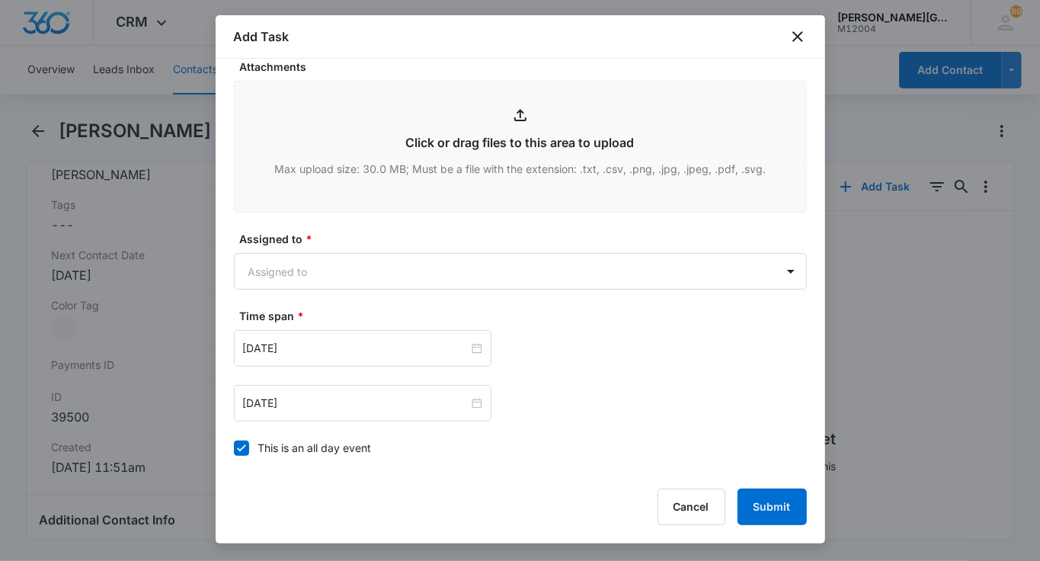
type input "check on them"
click at [337, 300] on form "Create Task Templates in Settings Flag this task as urgent Contact [PERSON_NAME…" at bounding box center [520, 6] width 573 height 1330
click at [329, 280] on body "CRM Apps Reputation Websites Forms CRM Email Social Shop Payments POS Content A…" at bounding box center [520, 280] width 1040 height 561
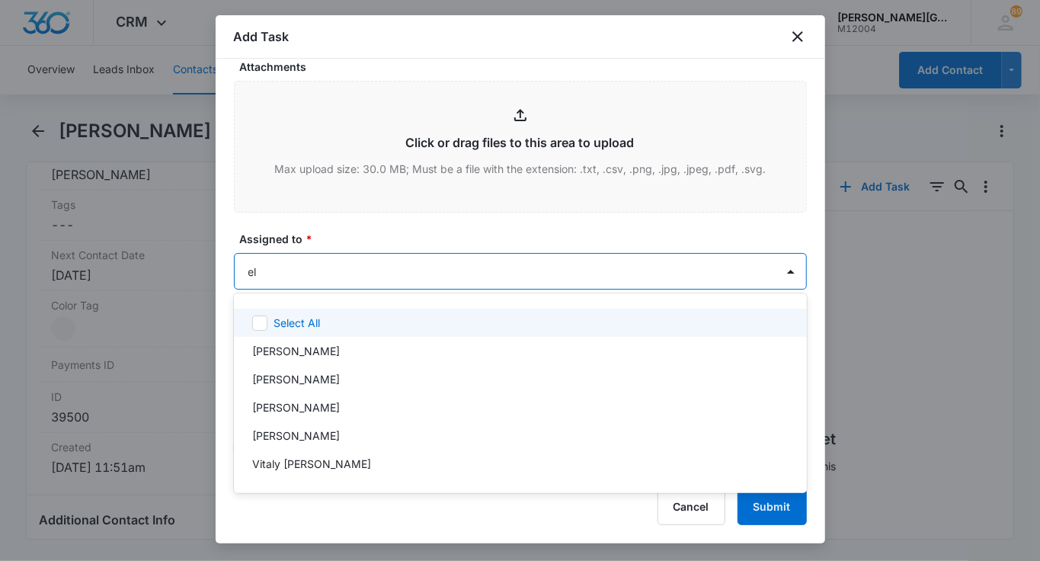
type input "[PERSON_NAME]"
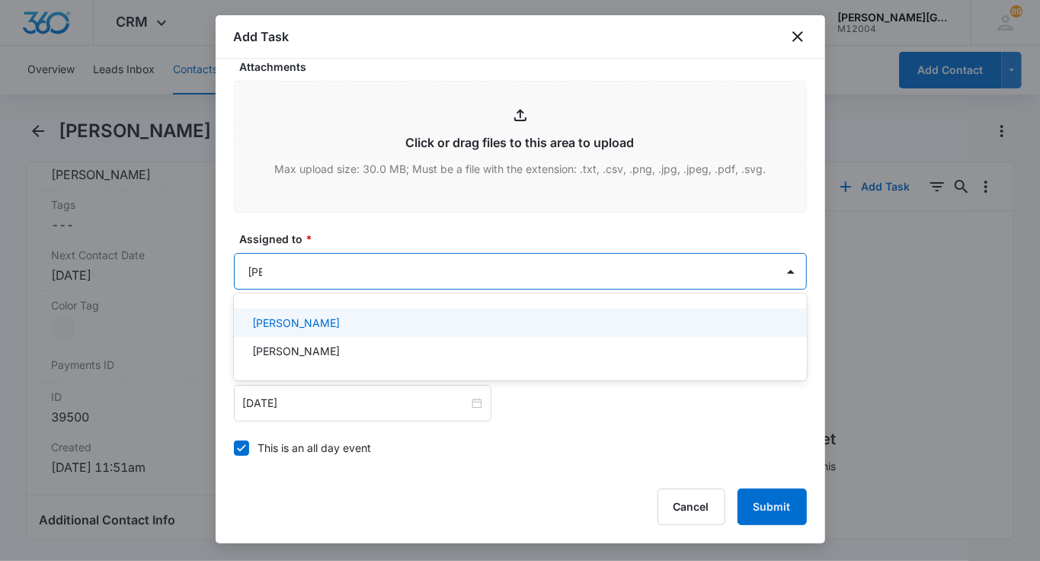
click at [315, 321] on p "[PERSON_NAME]" at bounding box center [296, 323] width 88 height 16
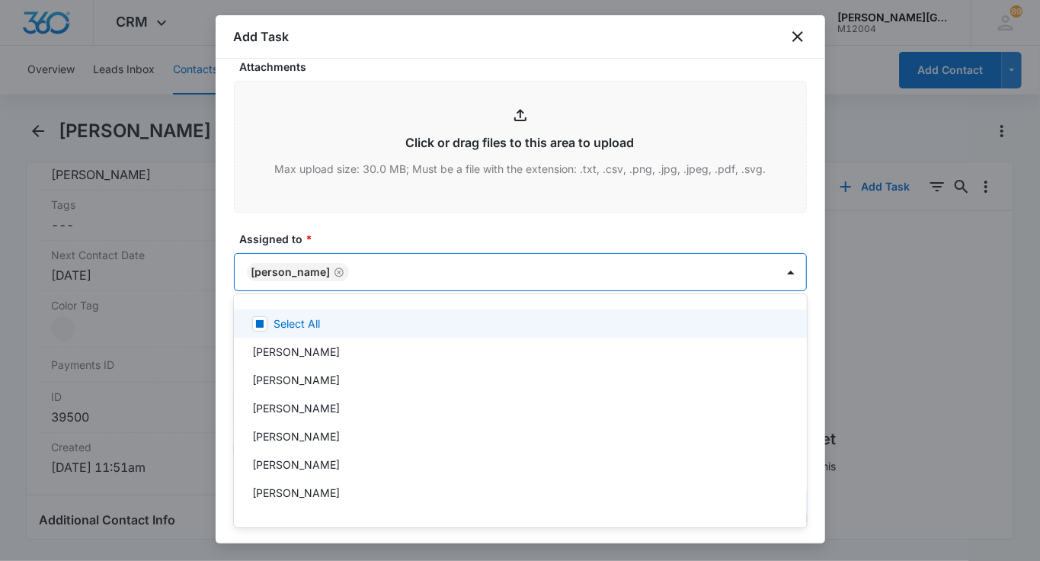
click at [363, 235] on div at bounding box center [520, 280] width 1040 height 561
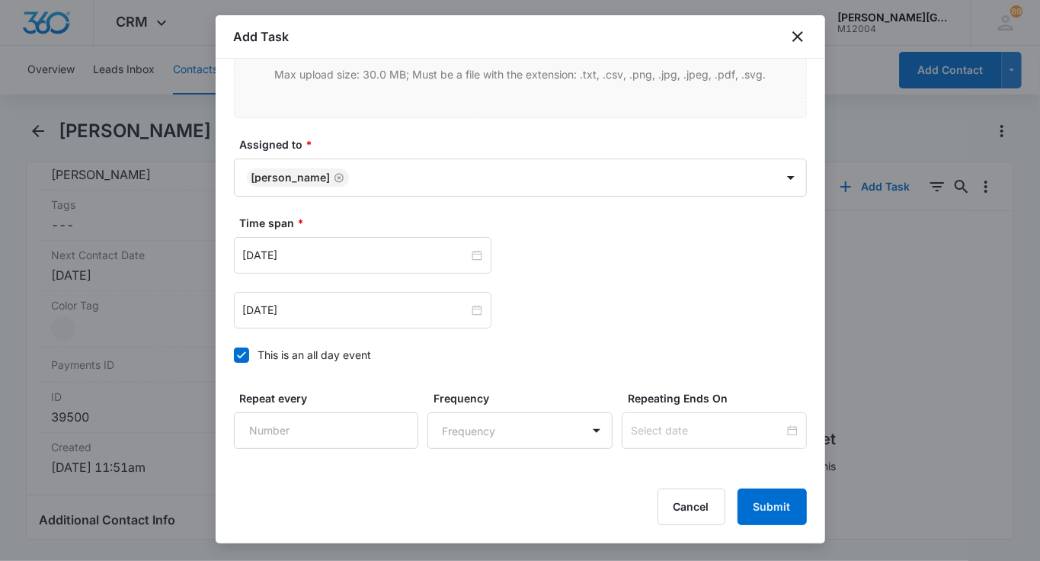
scroll to position [840, 0]
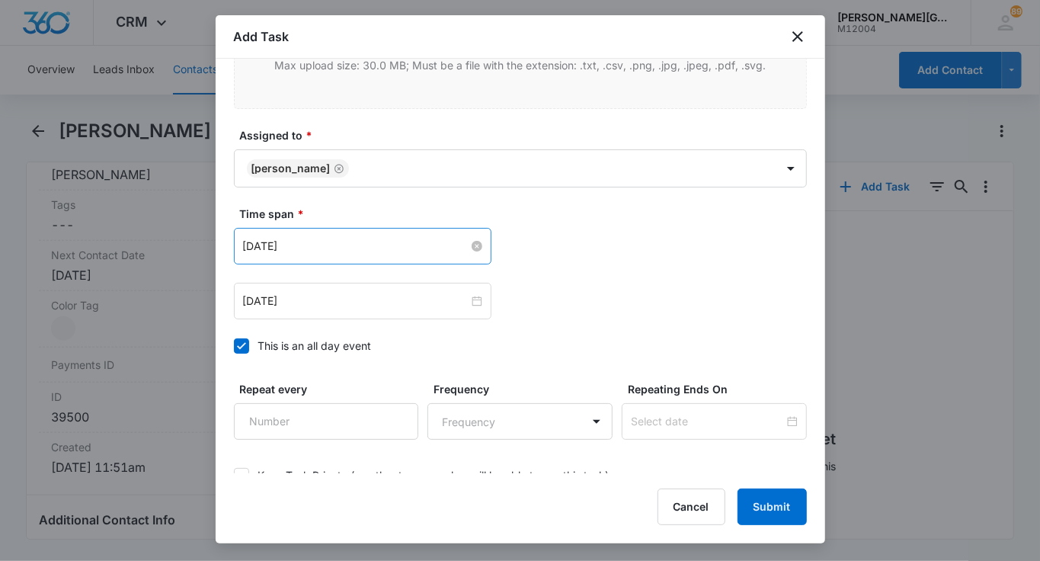
click at [341, 238] on div "[DATE]" at bounding box center [362, 246] width 239 height 17
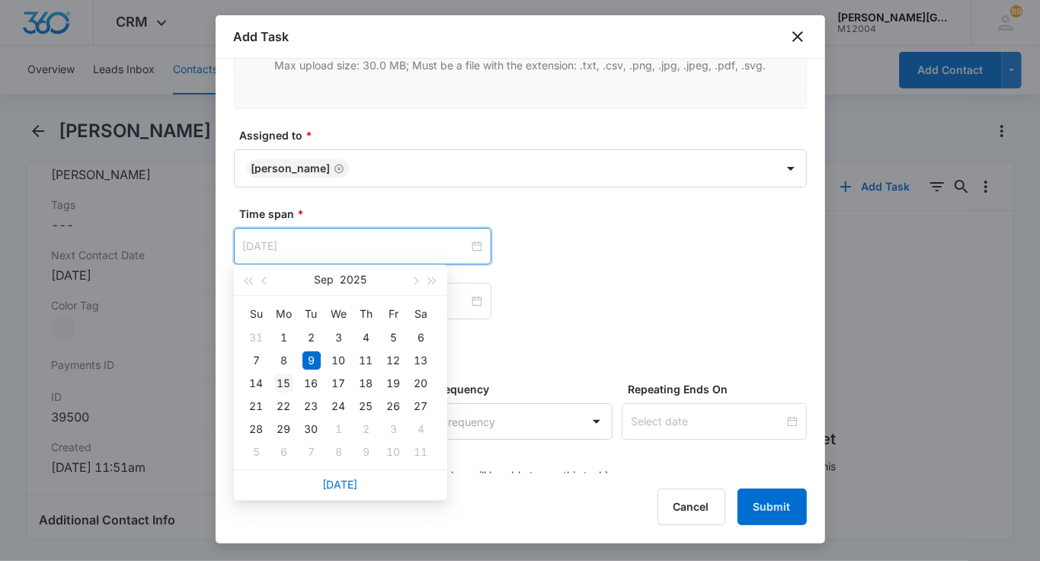
type input "[DATE]"
click at [289, 381] on div "15" at bounding box center [284, 383] width 18 height 18
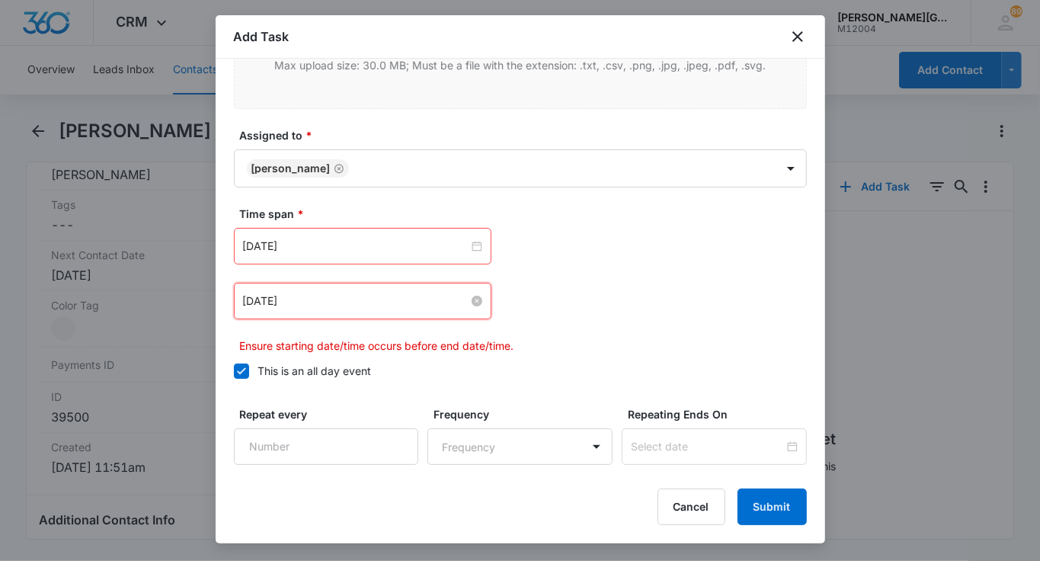
click at [277, 301] on input "[DATE]" at bounding box center [356, 301] width 226 height 17
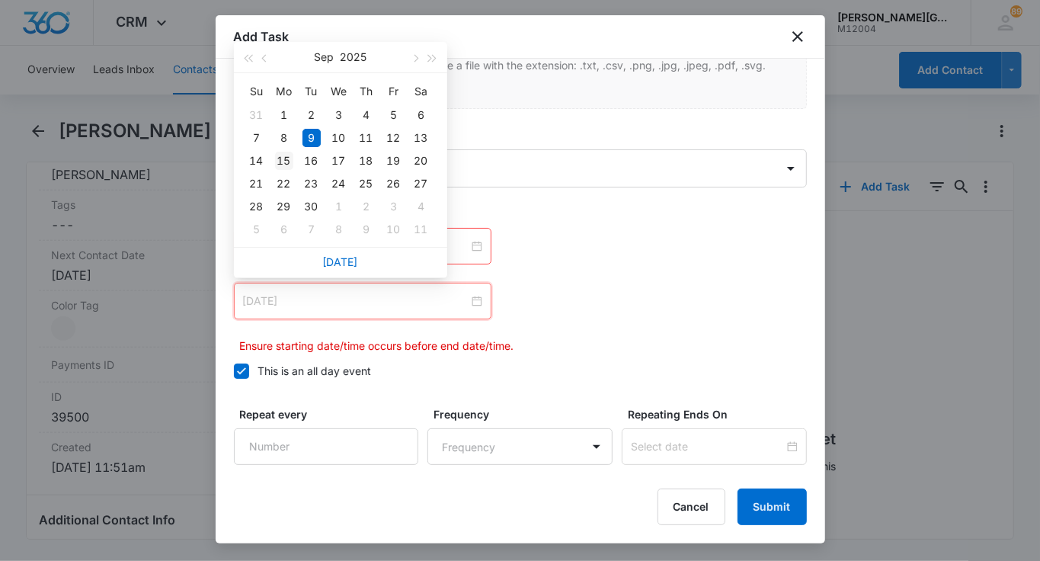
type input "[DATE]"
click at [283, 162] on div "15" at bounding box center [284, 161] width 18 height 18
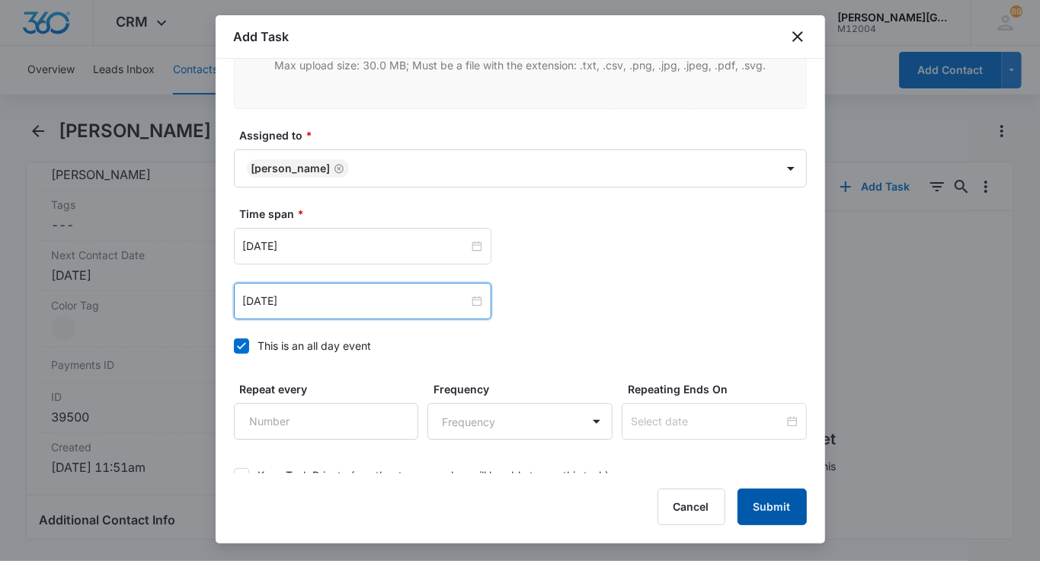
click at [791, 513] on button "Submit" at bounding box center [772, 506] width 69 height 37
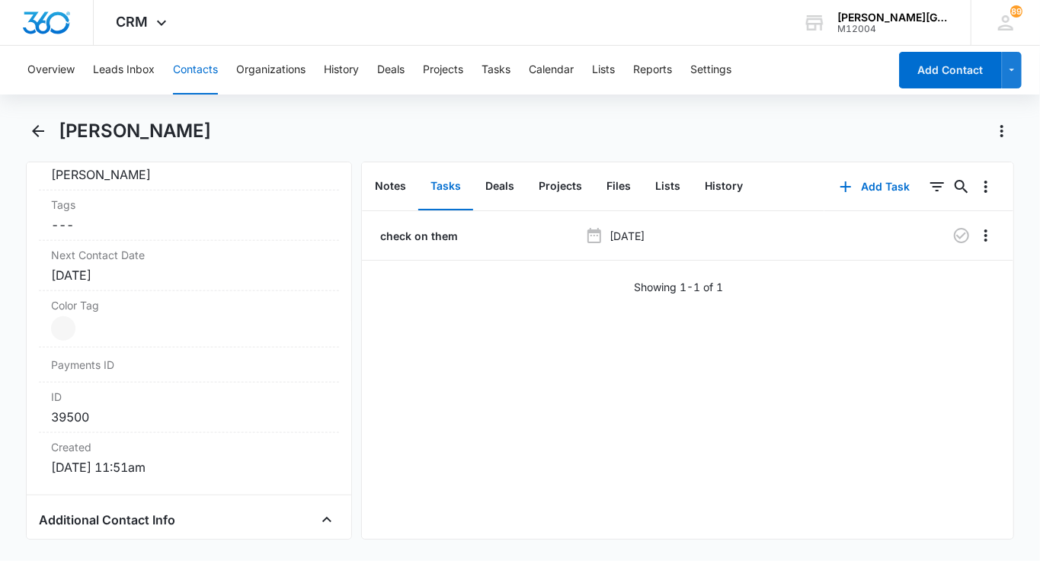
click at [199, 66] on button "Contacts" at bounding box center [195, 70] width 45 height 49
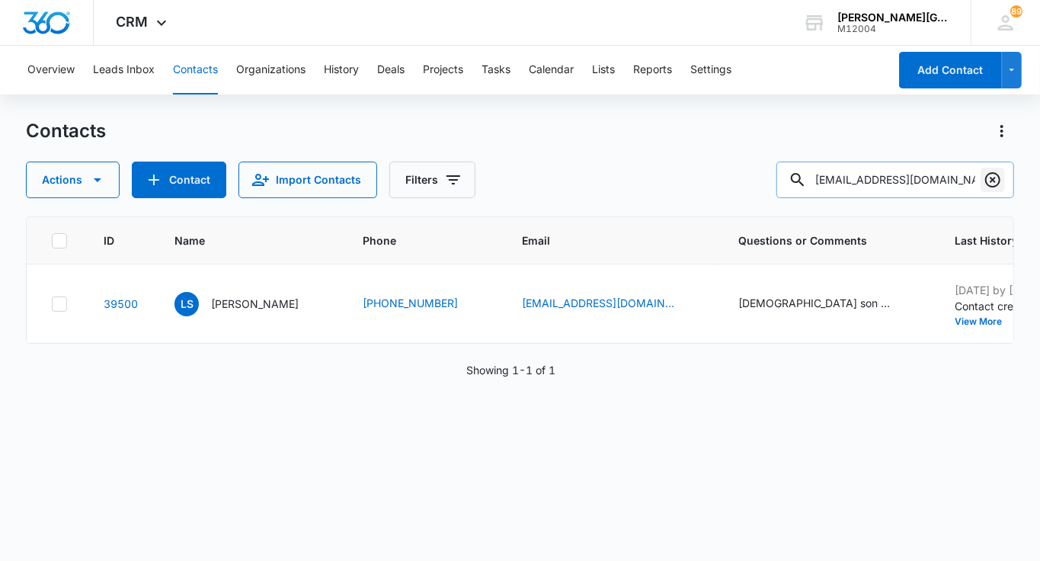
click at [985, 172] on icon "Clear" at bounding box center [993, 180] width 18 height 18
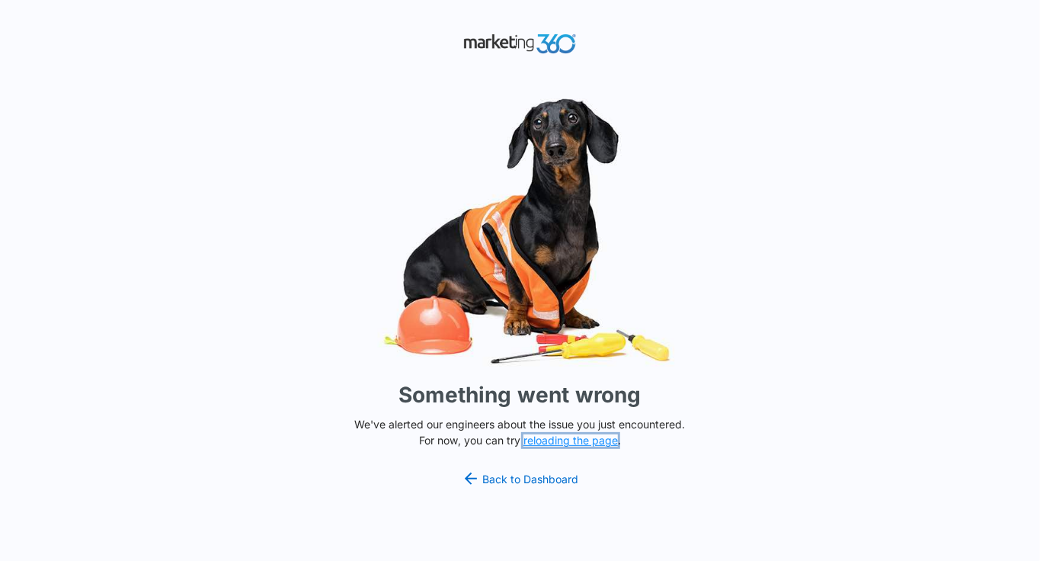
click at [571, 442] on button "reloading the page" at bounding box center [570, 440] width 94 height 12
click at [539, 472] on link "Back to Dashboard" at bounding box center [520, 478] width 117 height 18
